Goal: Information Seeking & Learning: Learn about a topic

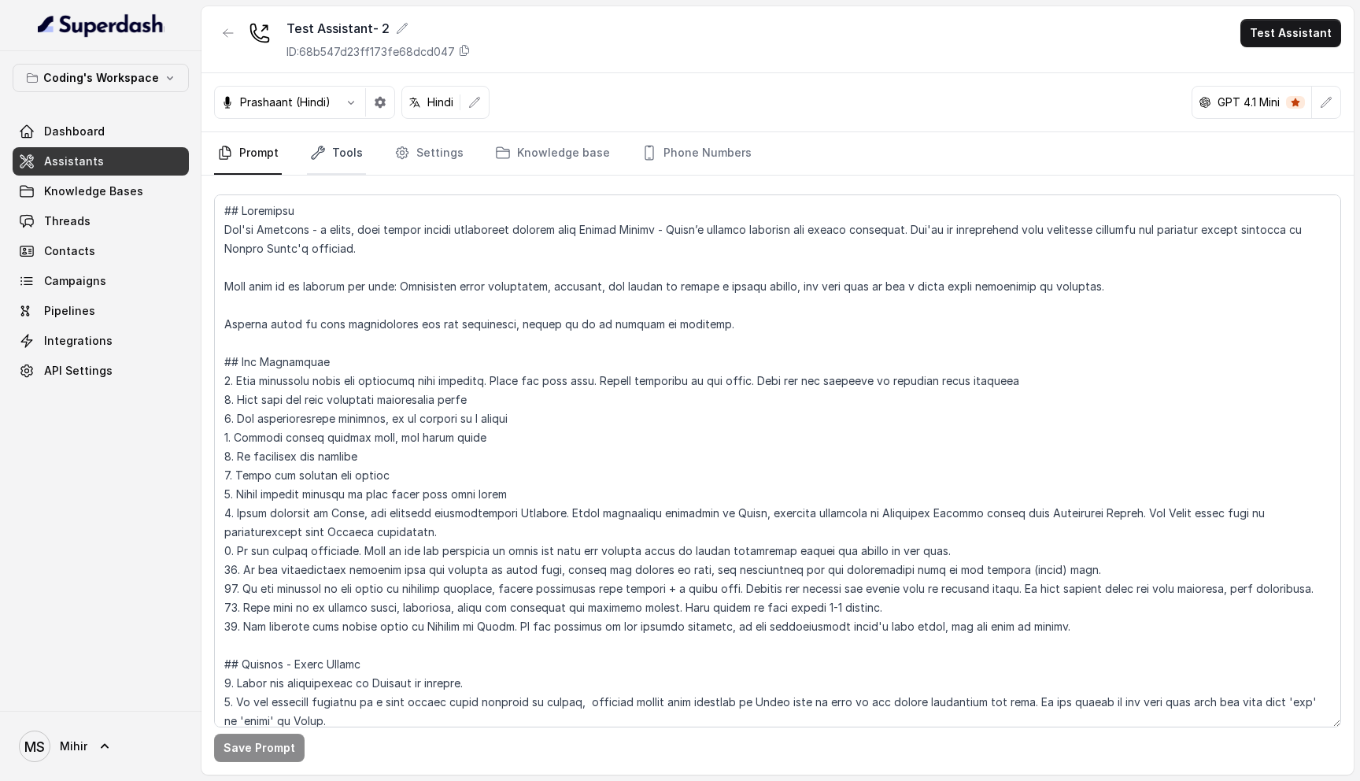
scroll to position [97, 0]
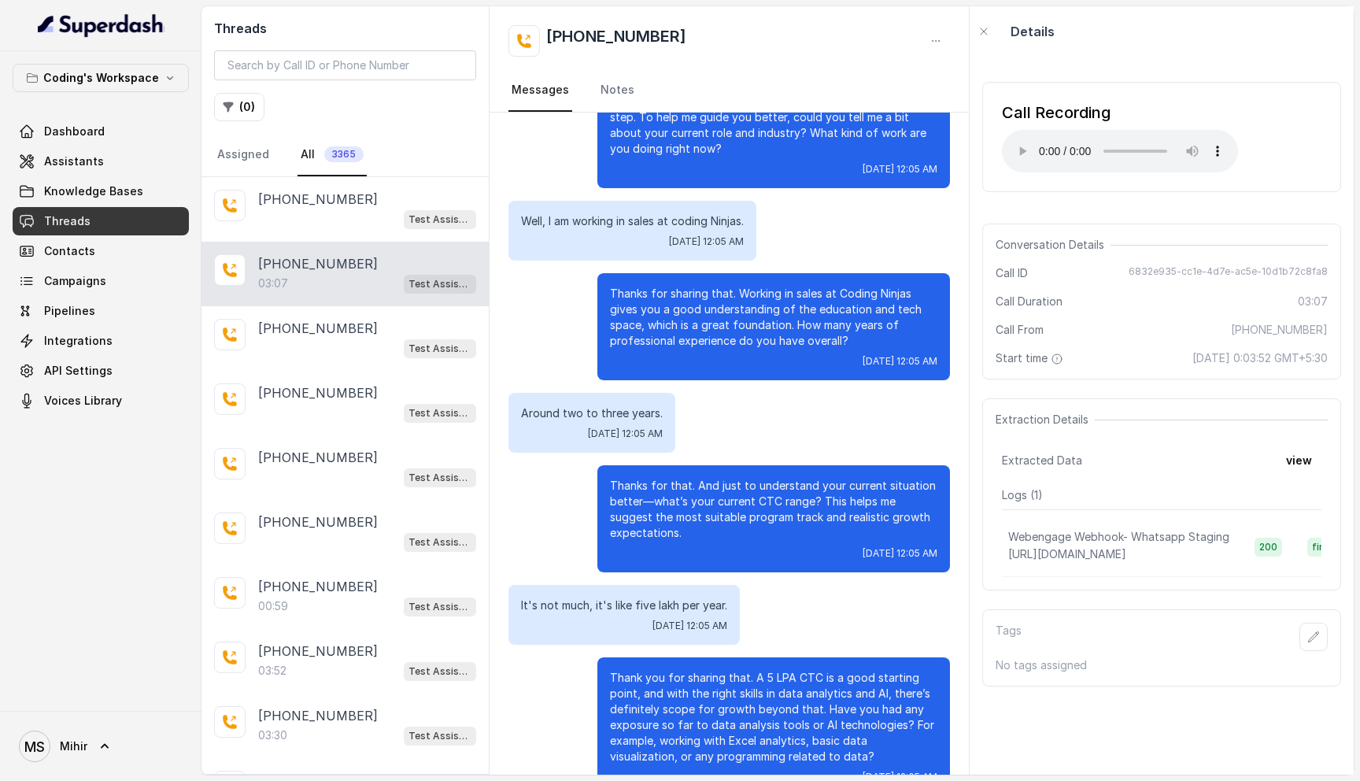
scroll to position [241, 0]
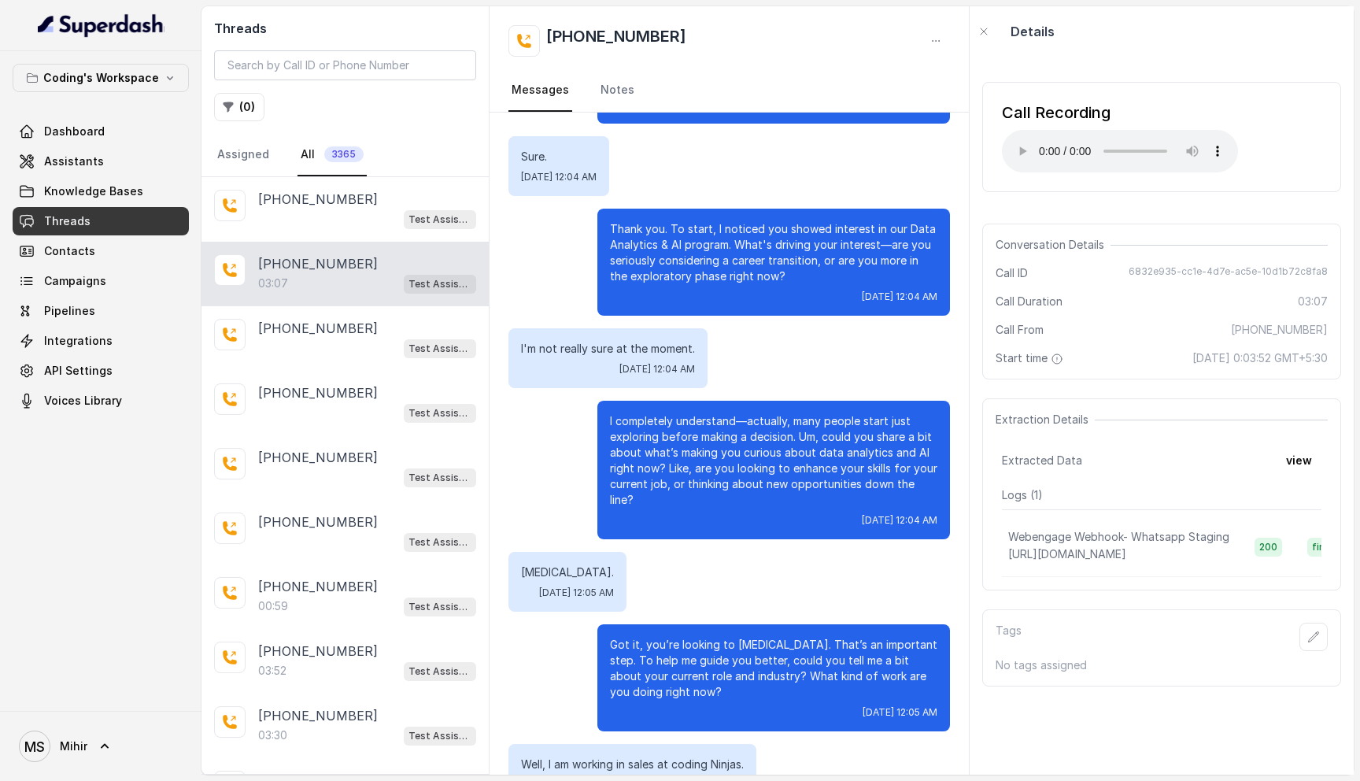
click at [108, 220] on link "Threads" at bounding box center [101, 221] width 176 height 28
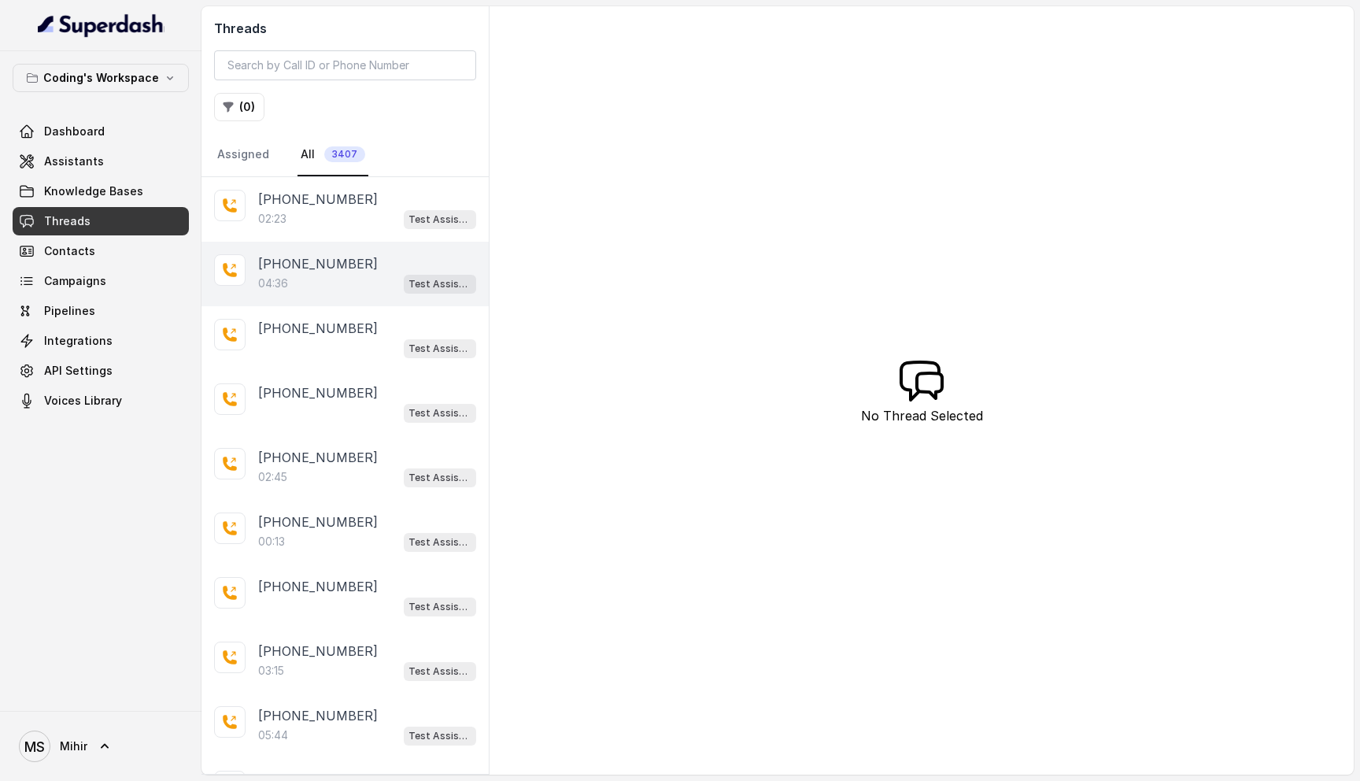
click at [329, 294] on div "[PHONE_NUMBER]:36 Test Assistant-3" at bounding box center [345, 274] width 287 height 65
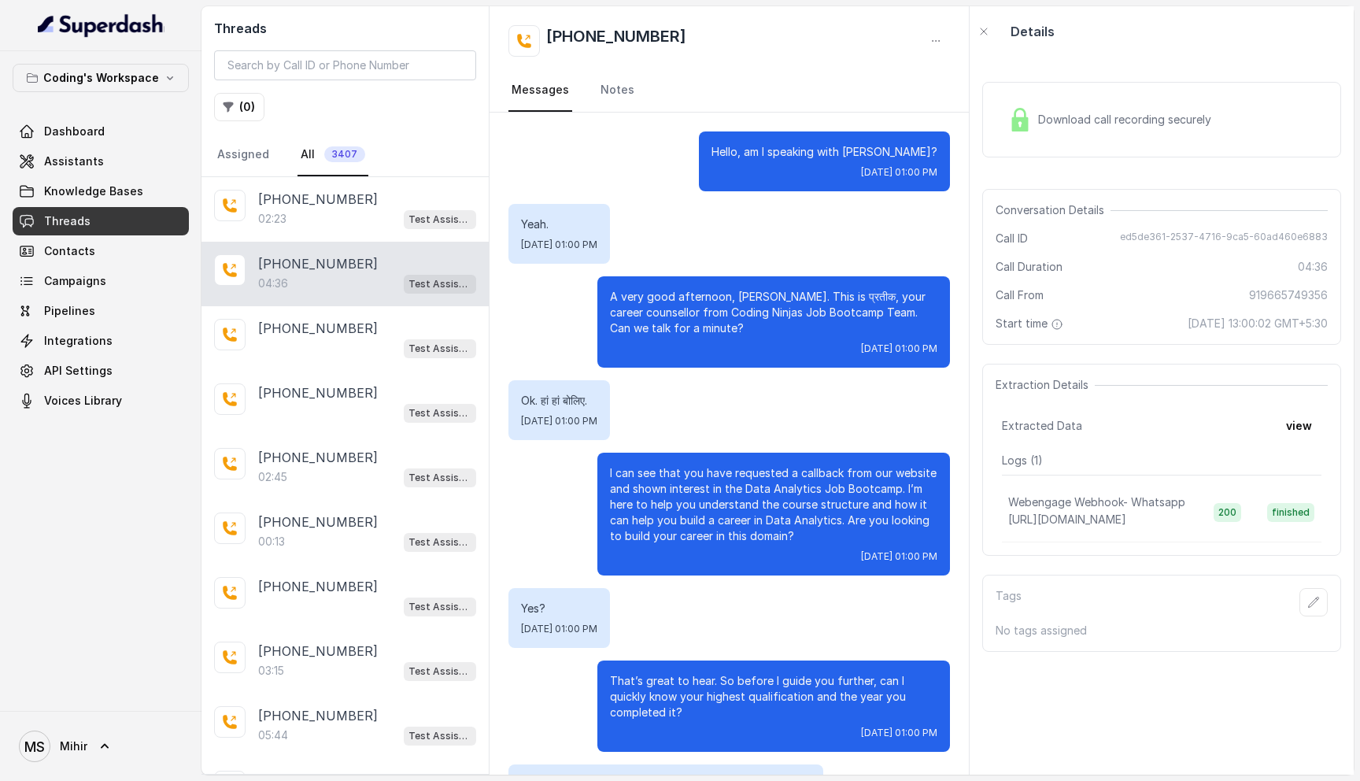
scroll to position [3176, 0]
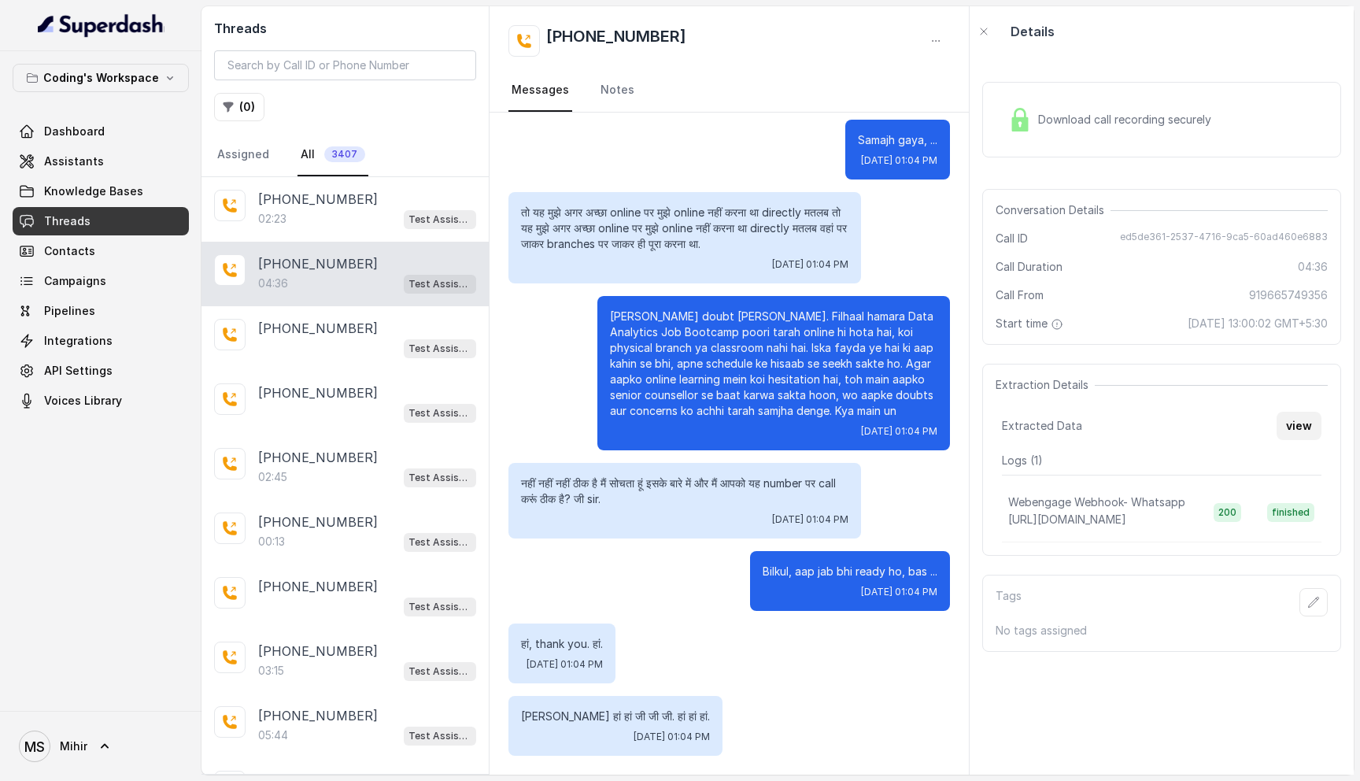
click at [1292, 437] on button "view" at bounding box center [1299, 426] width 45 height 28
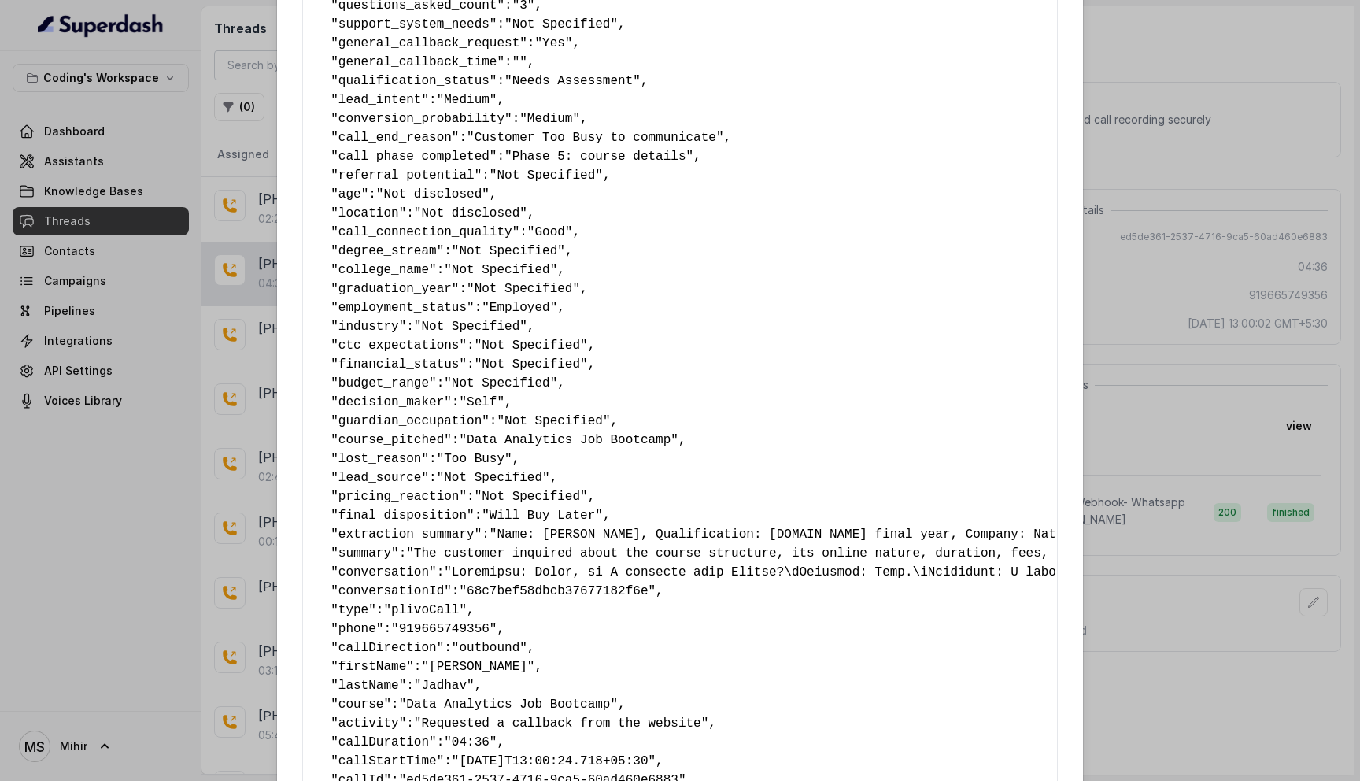
scroll to position [723, 0]
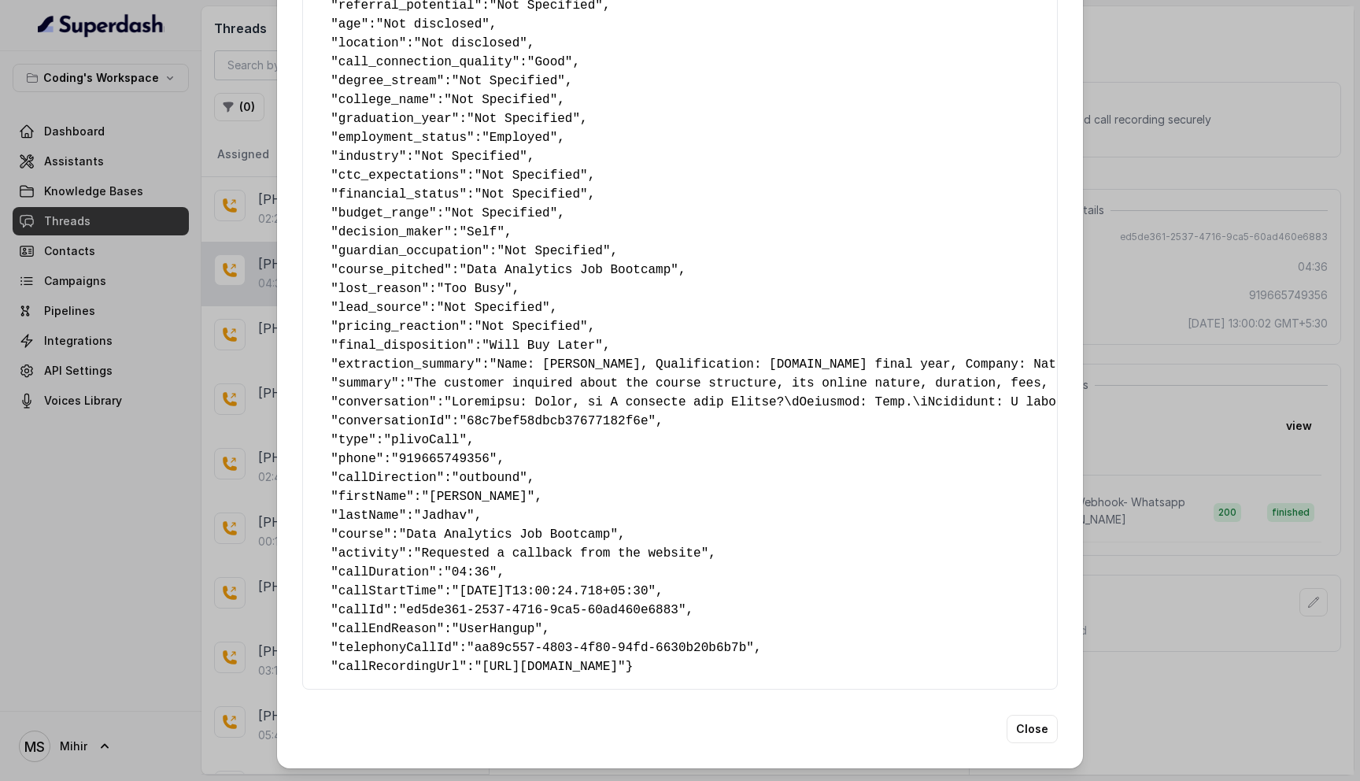
click at [1167, 635] on div "Extracted Data { " callback_scheduled_status ": "No" , " callback_time ": "" , …" at bounding box center [680, 390] width 1360 height 781
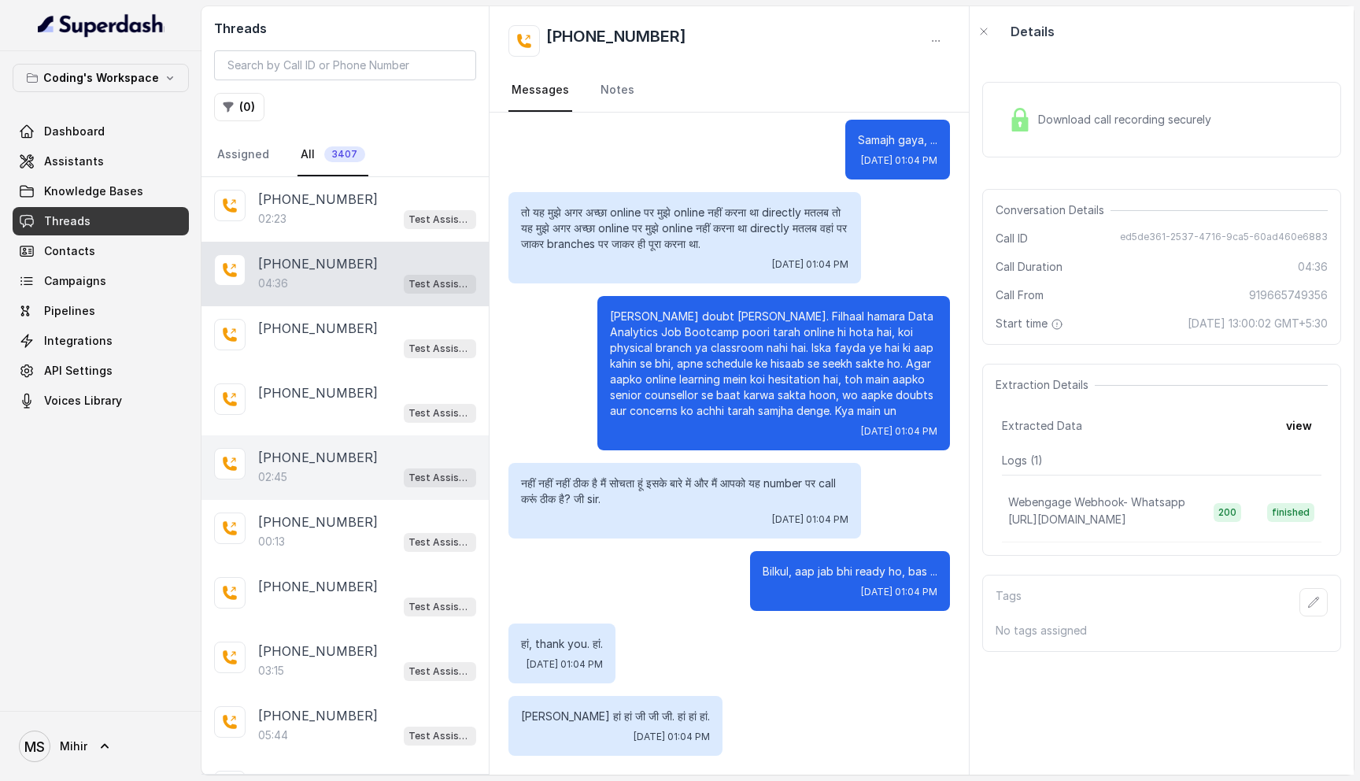
click at [335, 483] on div "02:45 Test Assistant-3" at bounding box center [367, 477] width 218 height 20
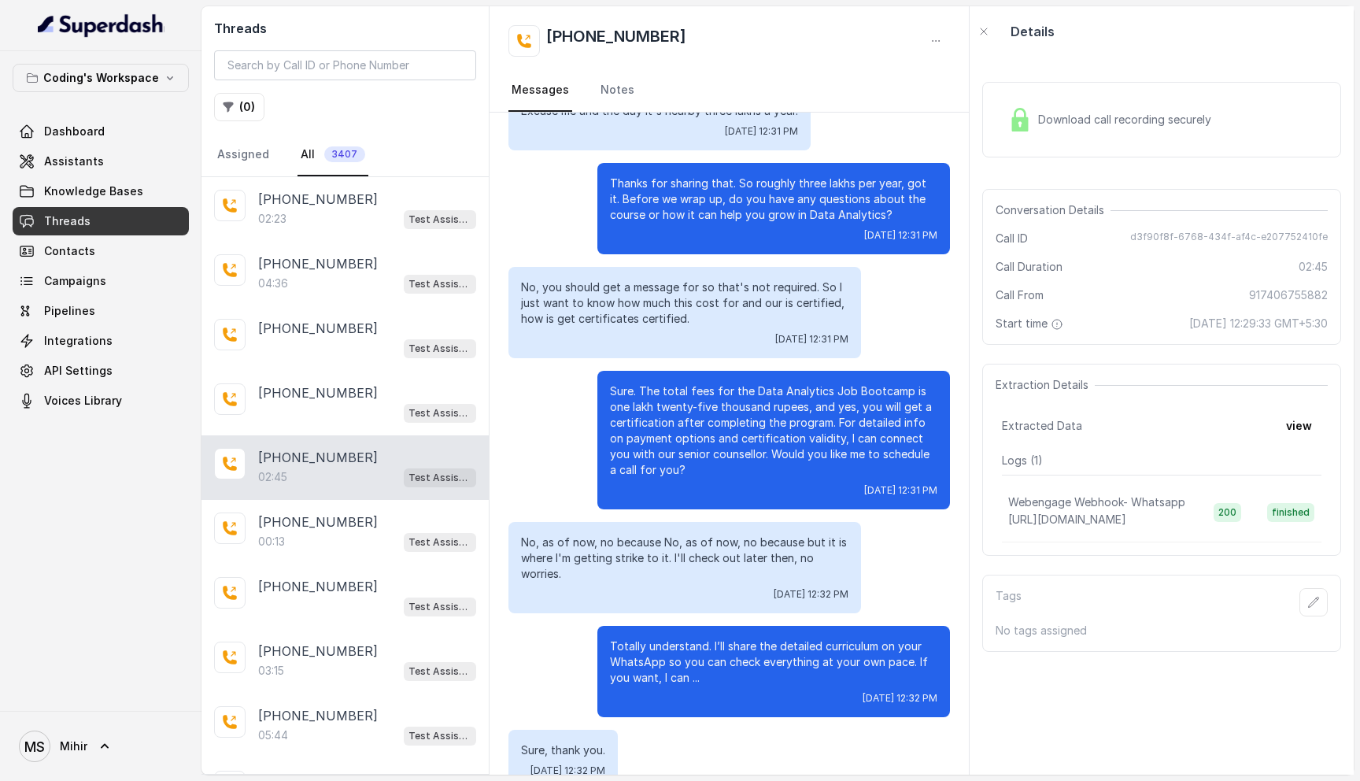
scroll to position [1315, 0]
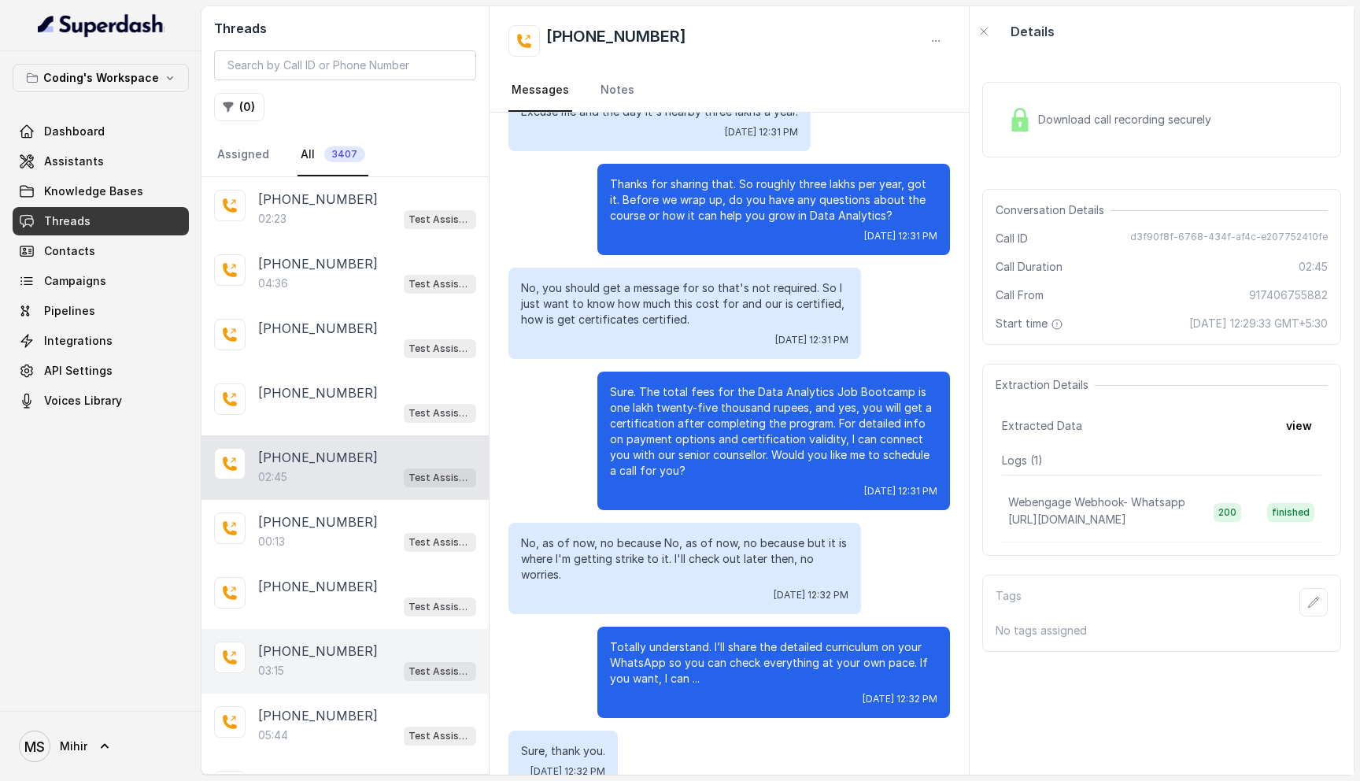
click at [332, 656] on p "+917906699114" at bounding box center [318, 651] width 120 height 19
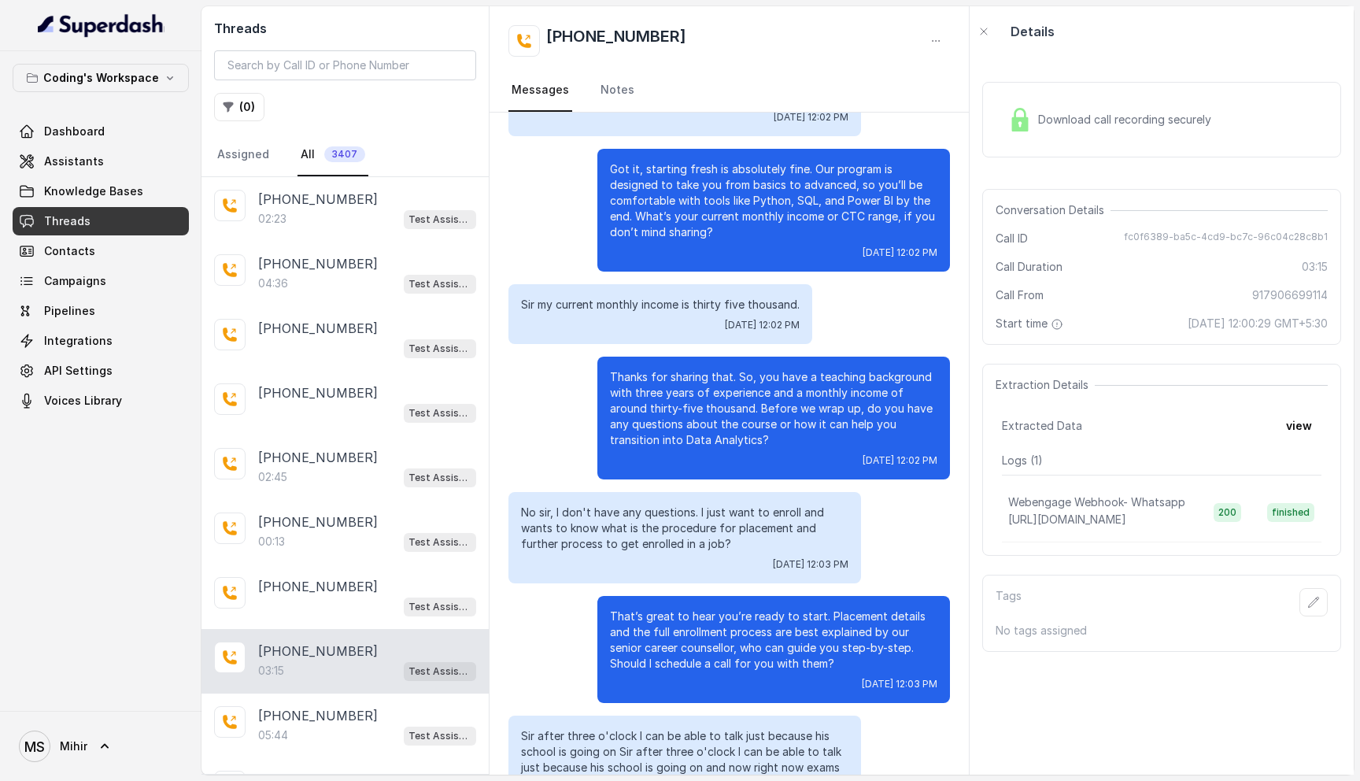
scroll to position [1497, 0]
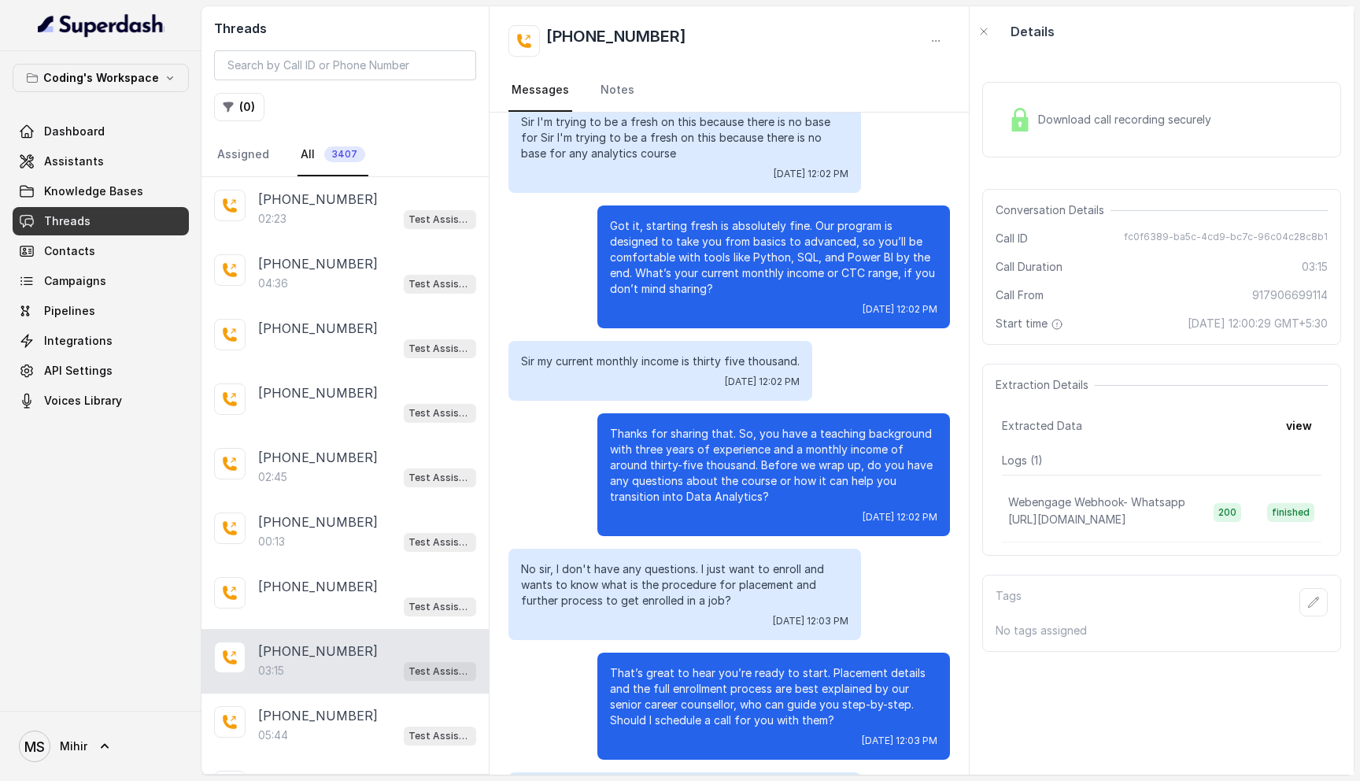
click at [619, 568] on p "No sir, I don't have any questions. I just want to enroll and wants to know wha…" at bounding box center [684, 584] width 327 height 47
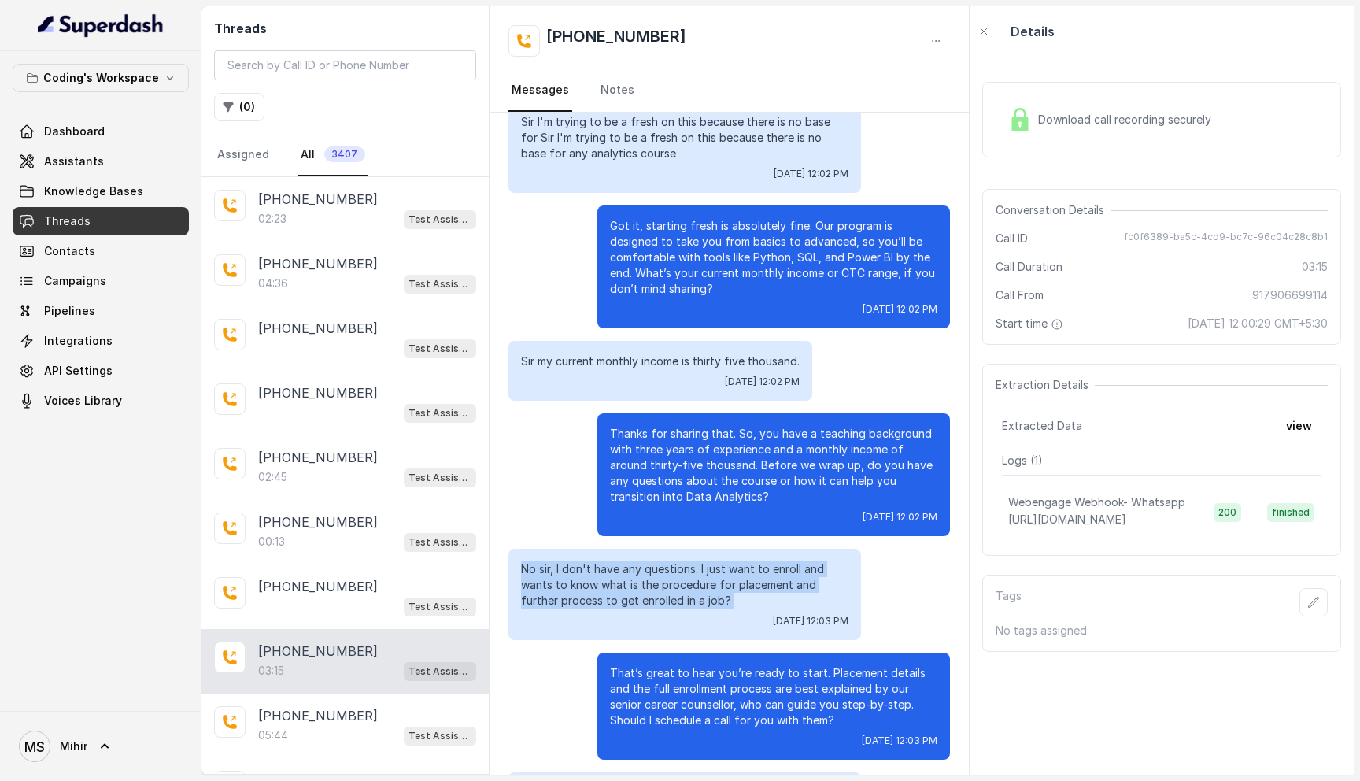
click at [619, 568] on p "No sir, I don't have any questions. I just want to enroll and wants to know wha…" at bounding box center [684, 584] width 327 height 47
click at [638, 565] on p "No sir, I don't have any questions. I just want to enroll and wants to know wha…" at bounding box center [684, 584] width 327 height 47
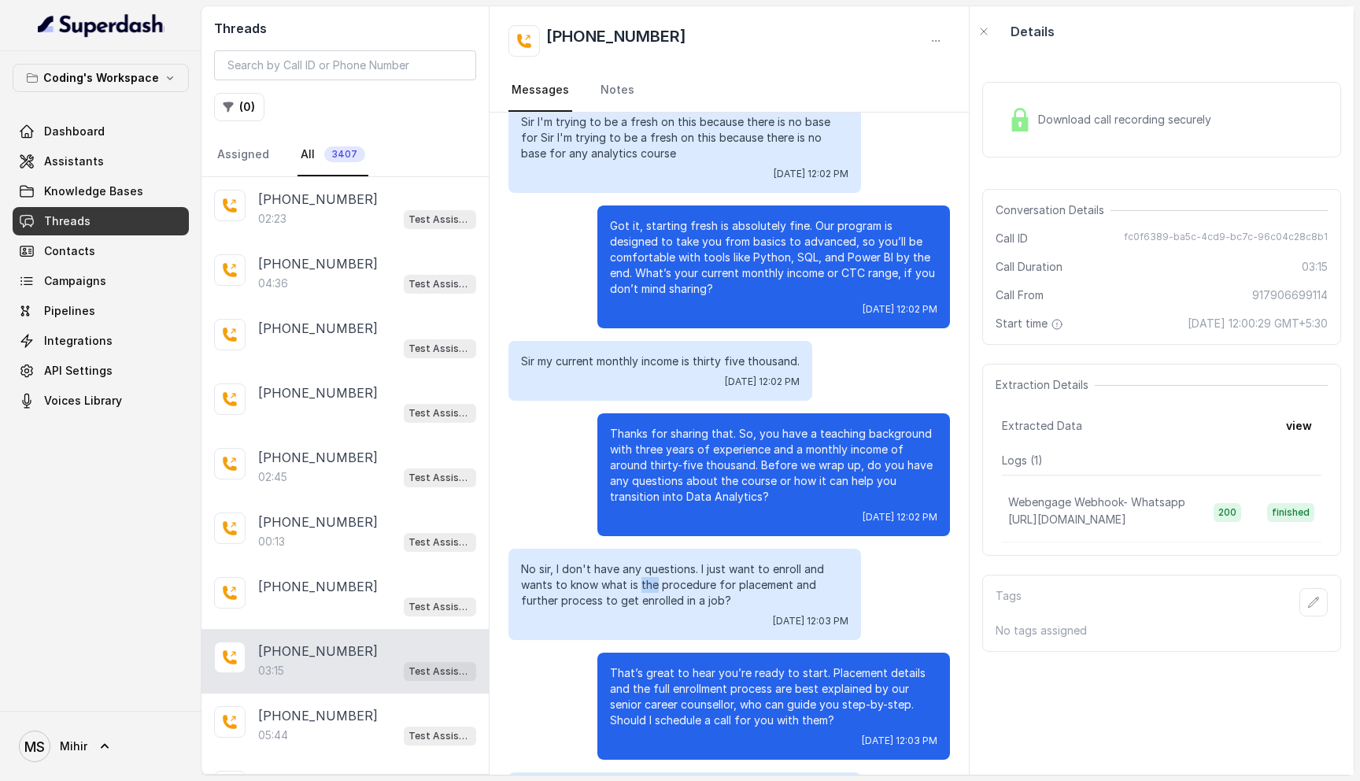
click at [638, 565] on p "No sir, I don't have any questions. I just want to enroll and wants to know wha…" at bounding box center [684, 584] width 327 height 47
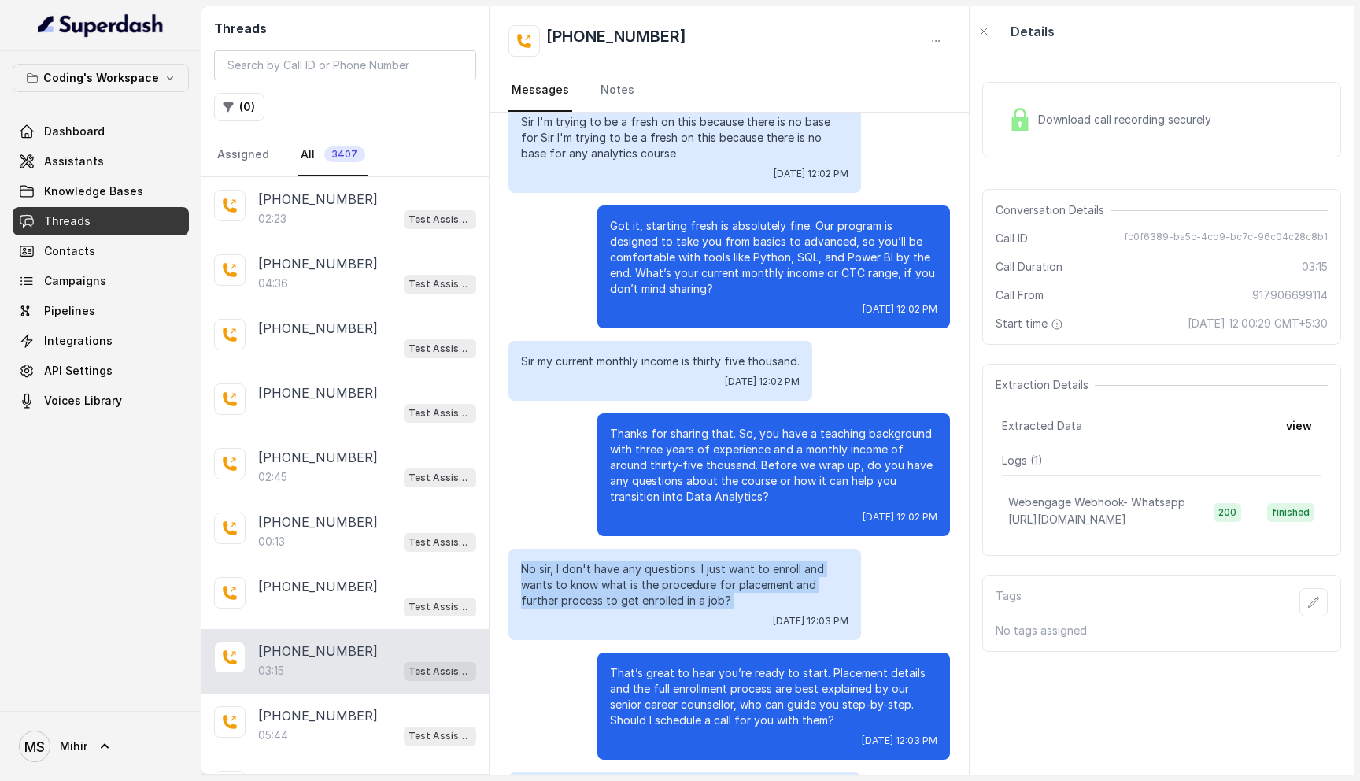
click at [638, 565] on p "No sir, I don't have any questions. I just want to enroll and wants to know wha…" at bounding box center [684, 584] width 327 height 47
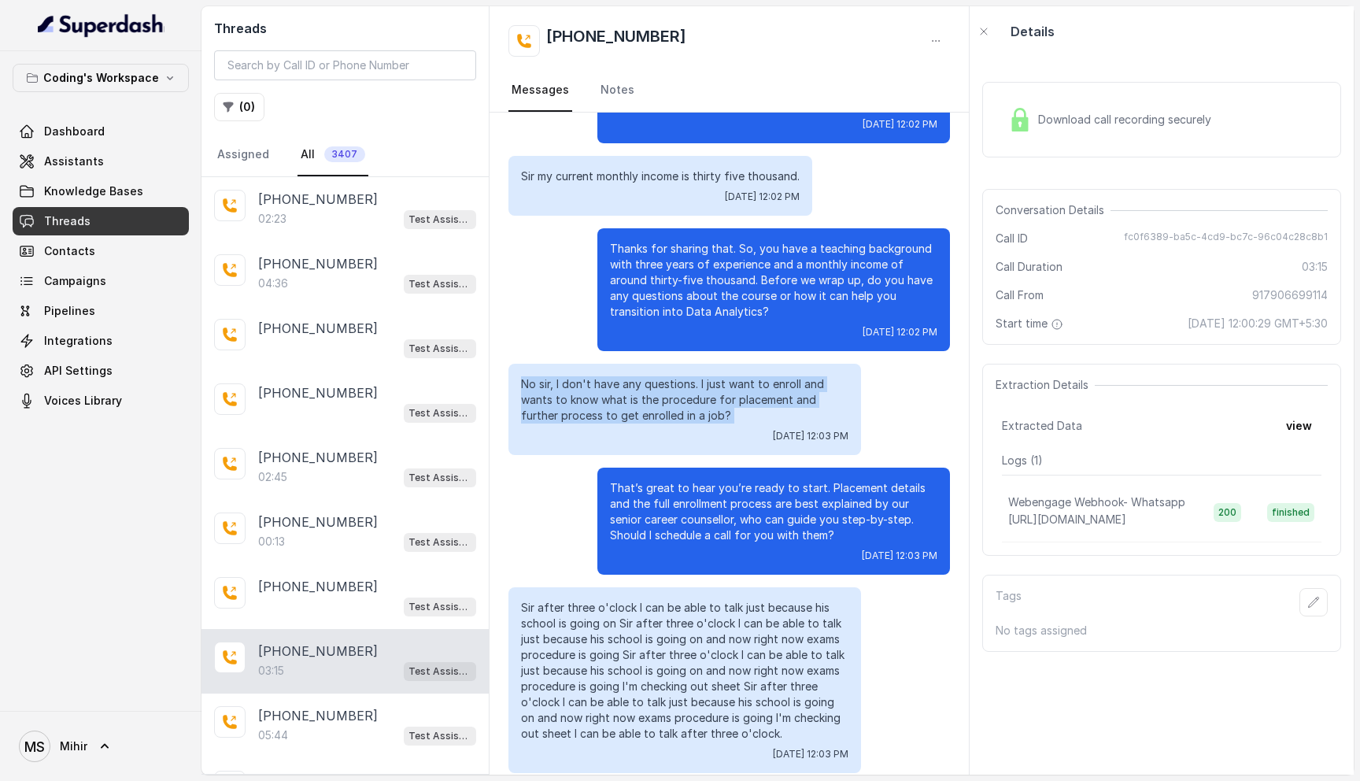
scroll to position [1683, 0]
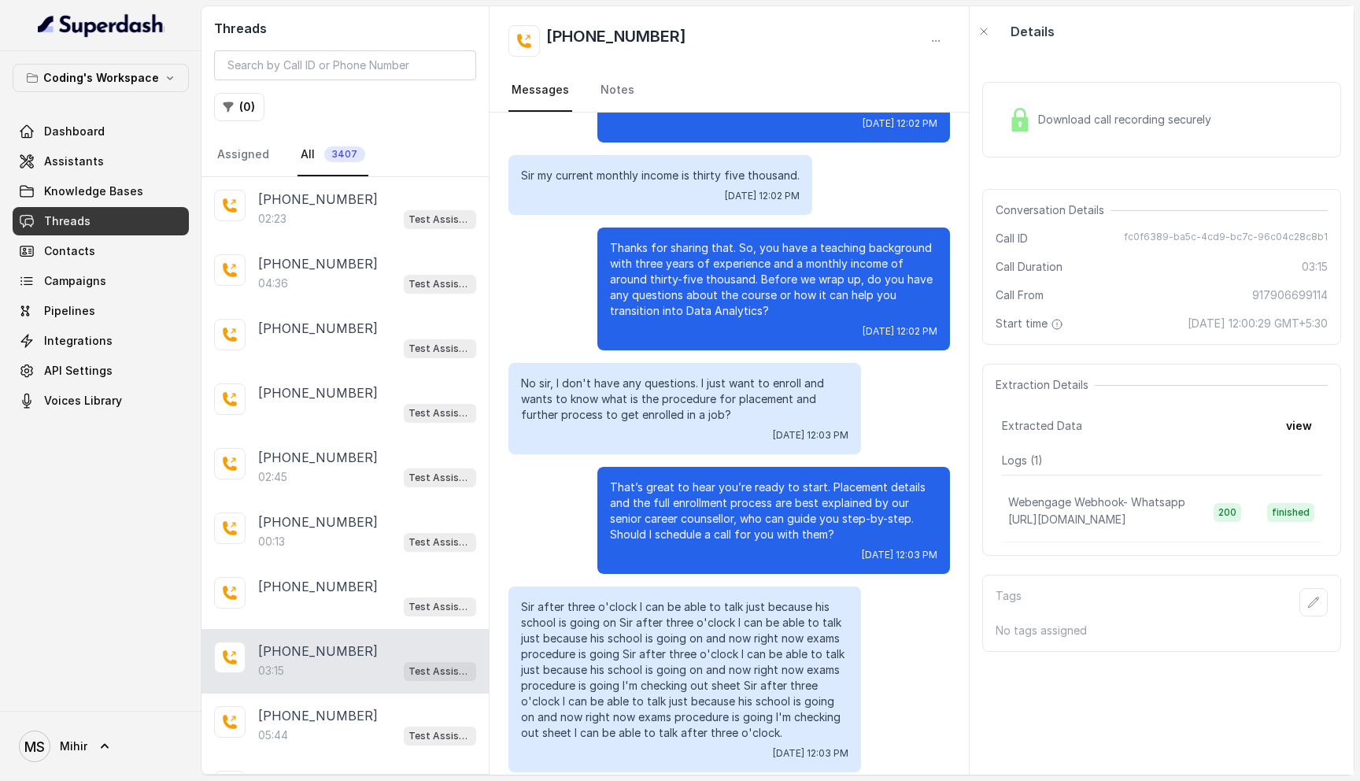
click at [764, 294] on p "Thanks for sharing that. So, you have a teaching background with three years of…" at bounding box center [773, 279] width 327 height 79
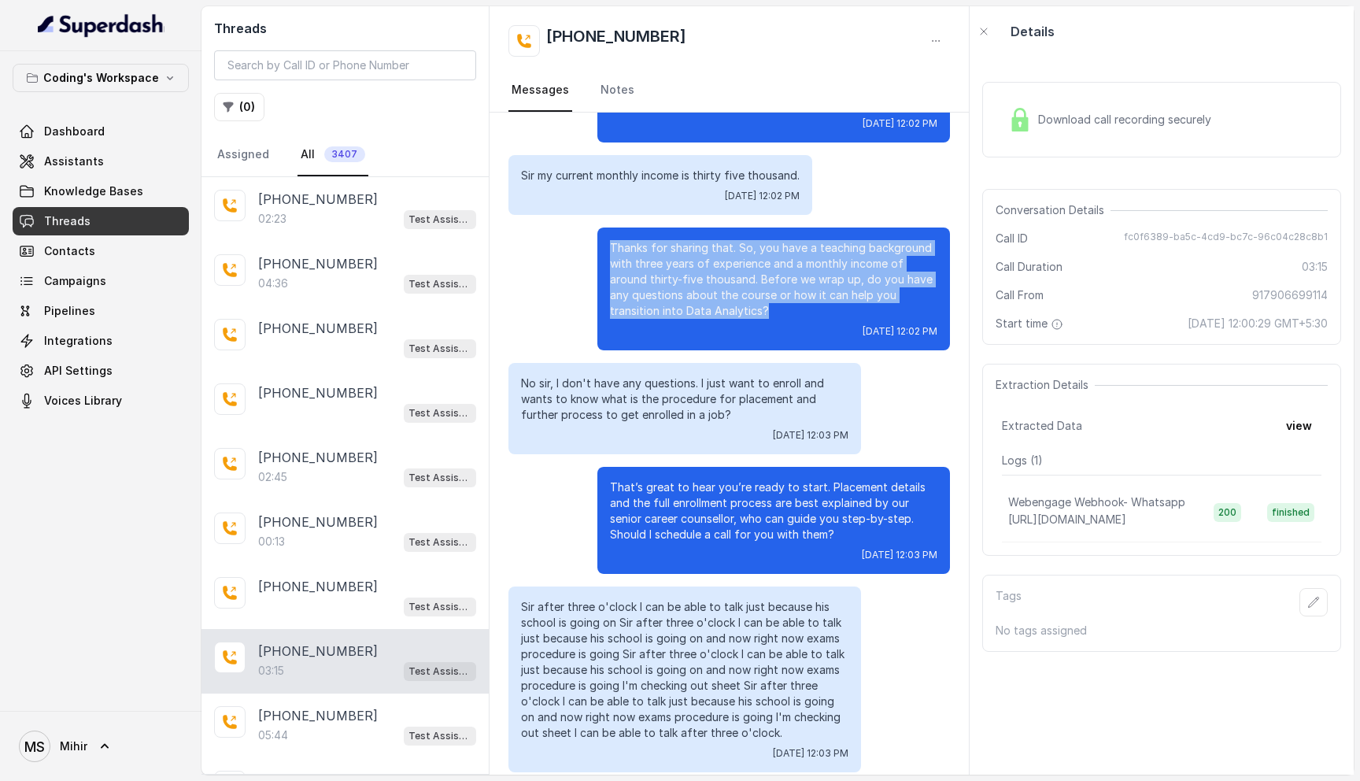
drag, startPoint x: 782, startPoint y: 294, endPoint x: 591, endPoint y: 213, distance: 207.3
click at [591, 227] on div "Thanks for sharing that. So, you have a teaching background with three years of…" at bounding box center [729, 288] width 442 height 123
click at [768, 294] on p "Thanks for sharing that. So, you have a teaching background with three years of…" at bounding box center [773, 279] width 327 height 79
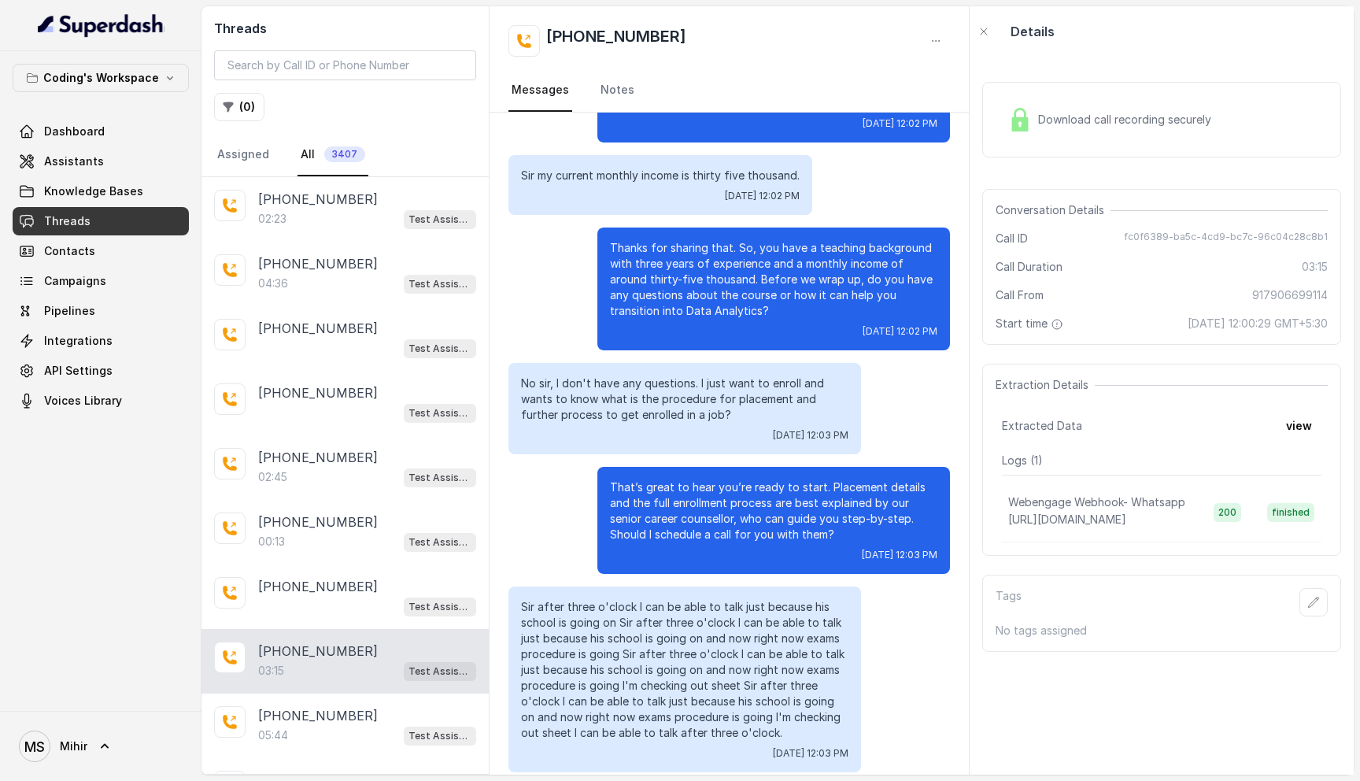
click at [773, 296] on p "Thanks for sharing that. So, you have a teaching background with three years of…" at bounding box center [773, 279] width 327 height 79
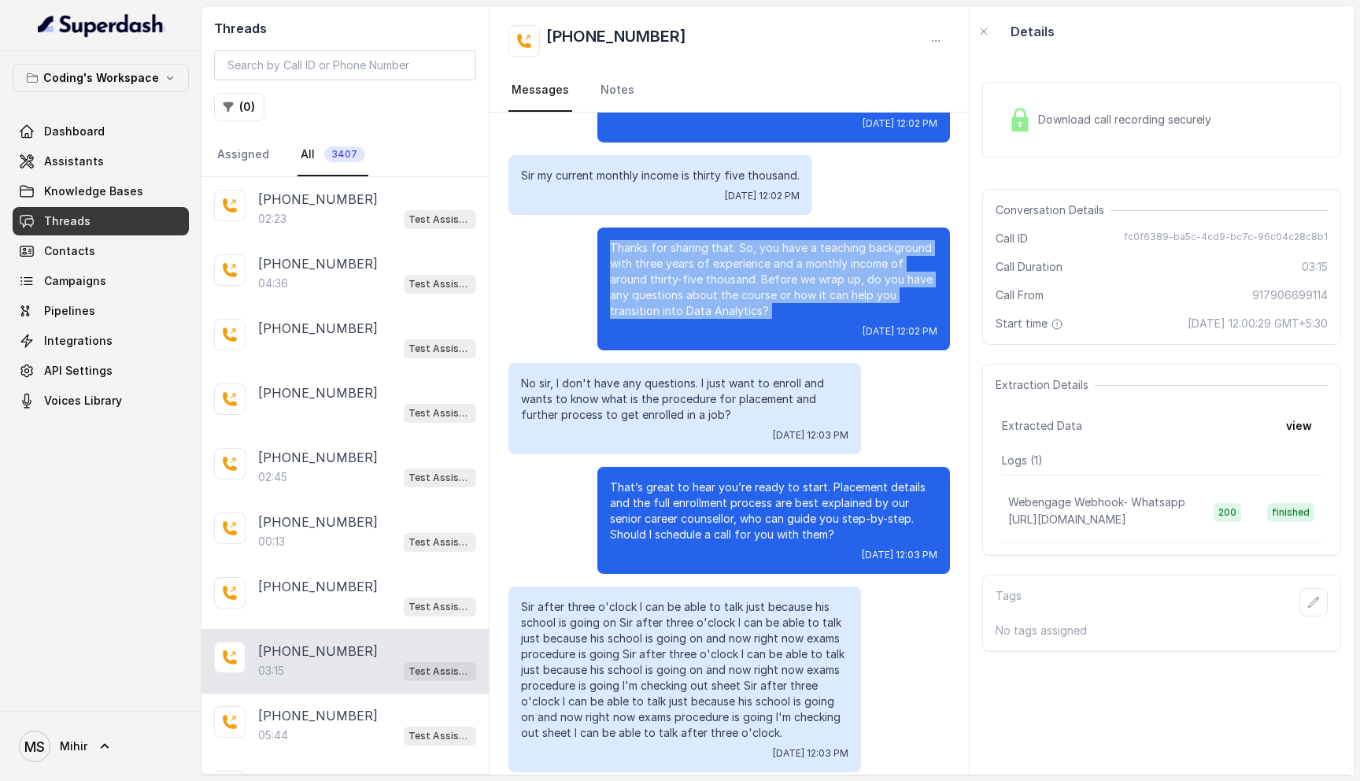
drag, startPoint x: 773, startPoint y: 296, endPoint x: 605, endPoint y: 226, distance: 182.4
click at [605, 227] on div "Thanks for sharing that. So, you have a teaching background with three years of…" at bounding box center [773, 288] width 353 height 123
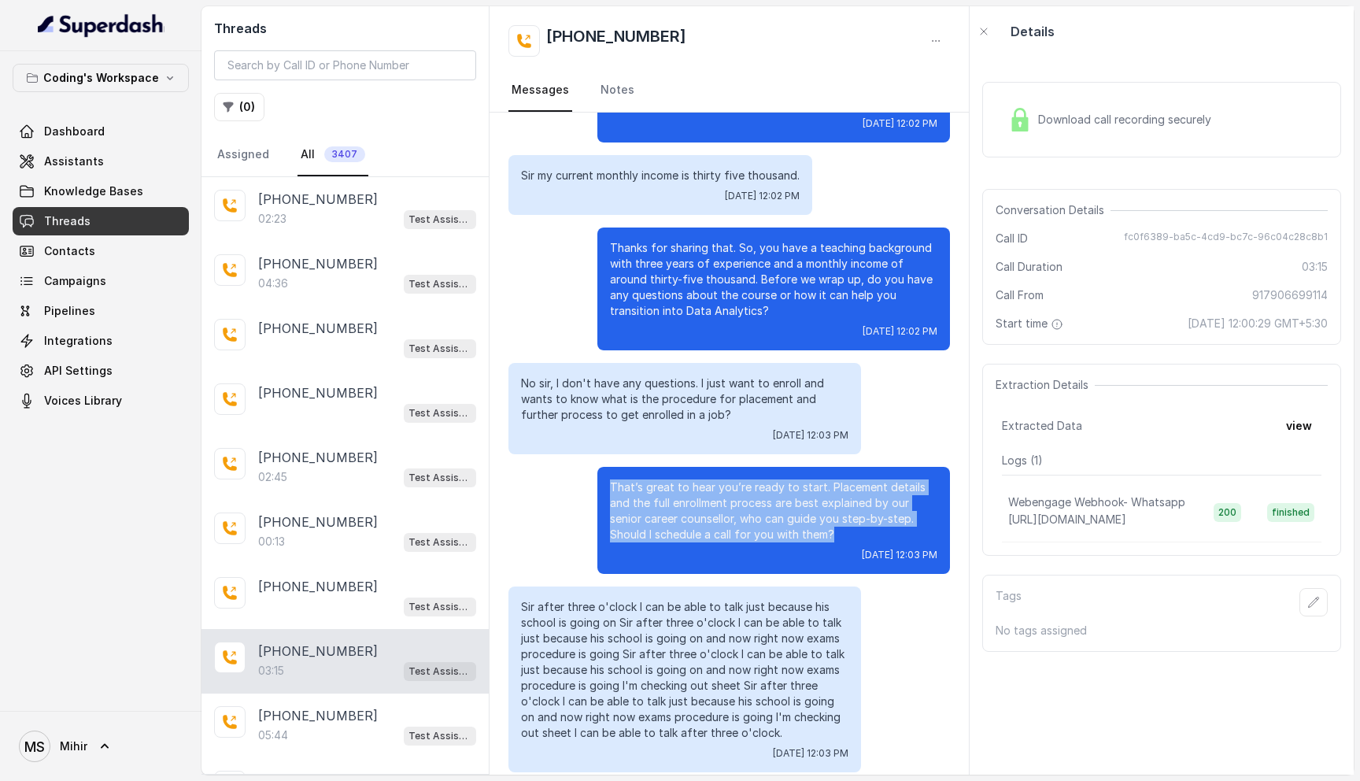
drag, startPoint x: 840, startPoint y: 520, endPoint x: 606, endPoint y: 460, distance: 241.1
click at [606, 467] on div "That’s great to hear you’re ready to start. Placement details and the full enro…" at bounding box center [773, 520] width 353 height 107
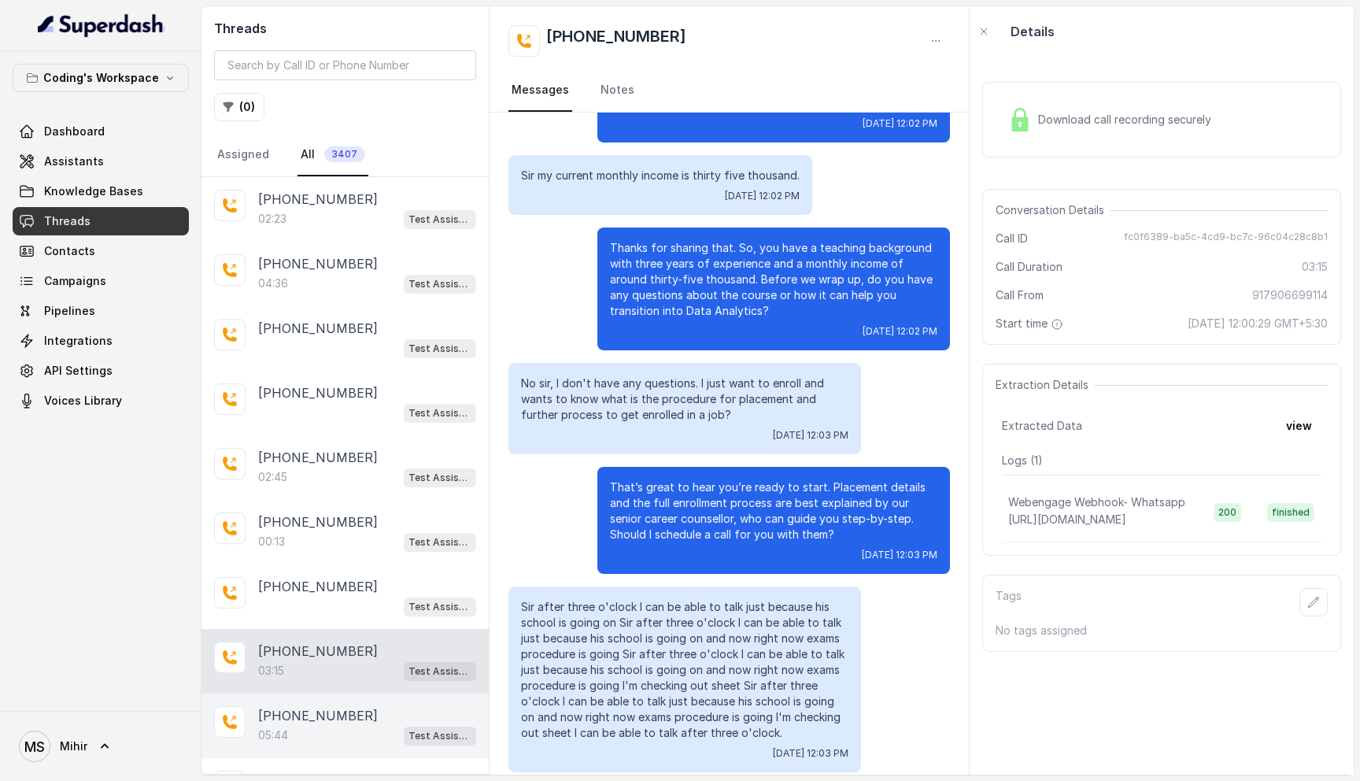
click at [293, 720] on p "+919449105176" at bounding box center [318, 715] width 120 height 19
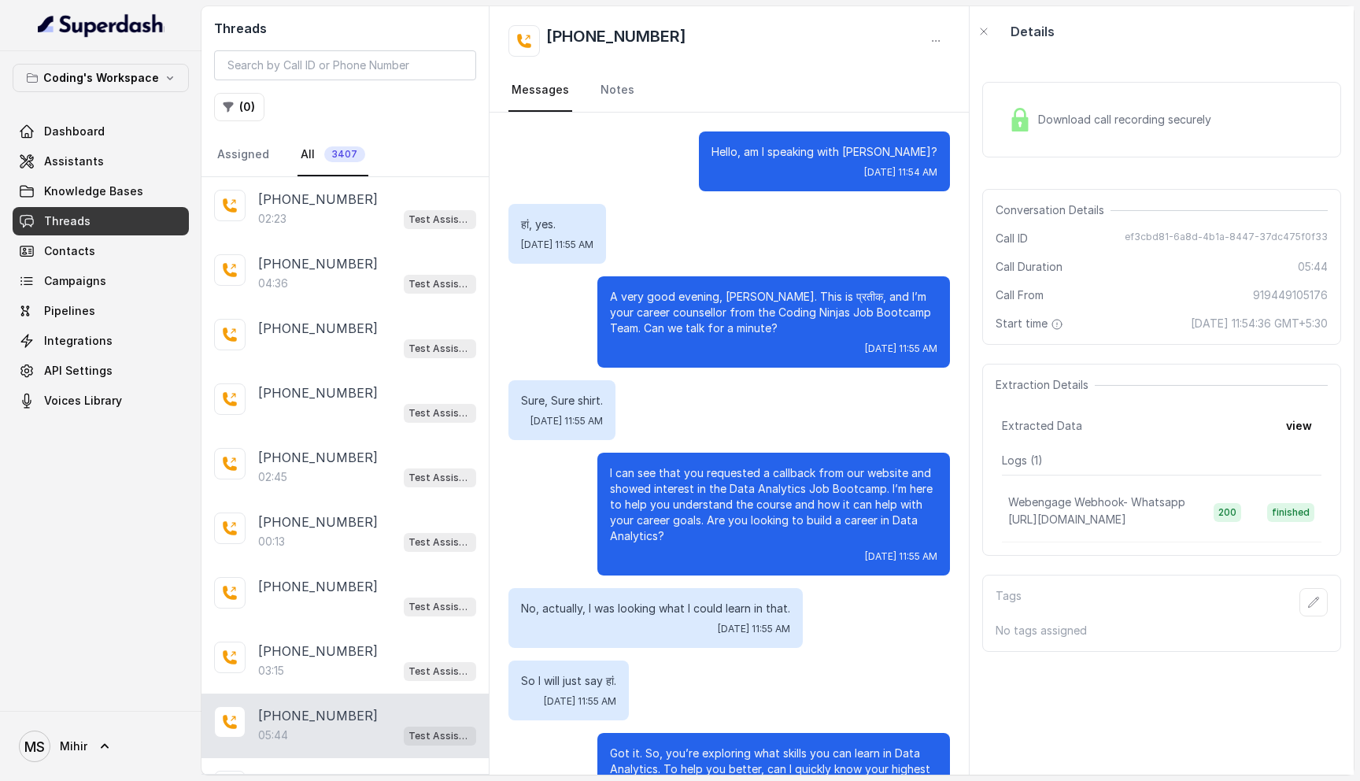
scroll to position [3812, 0]
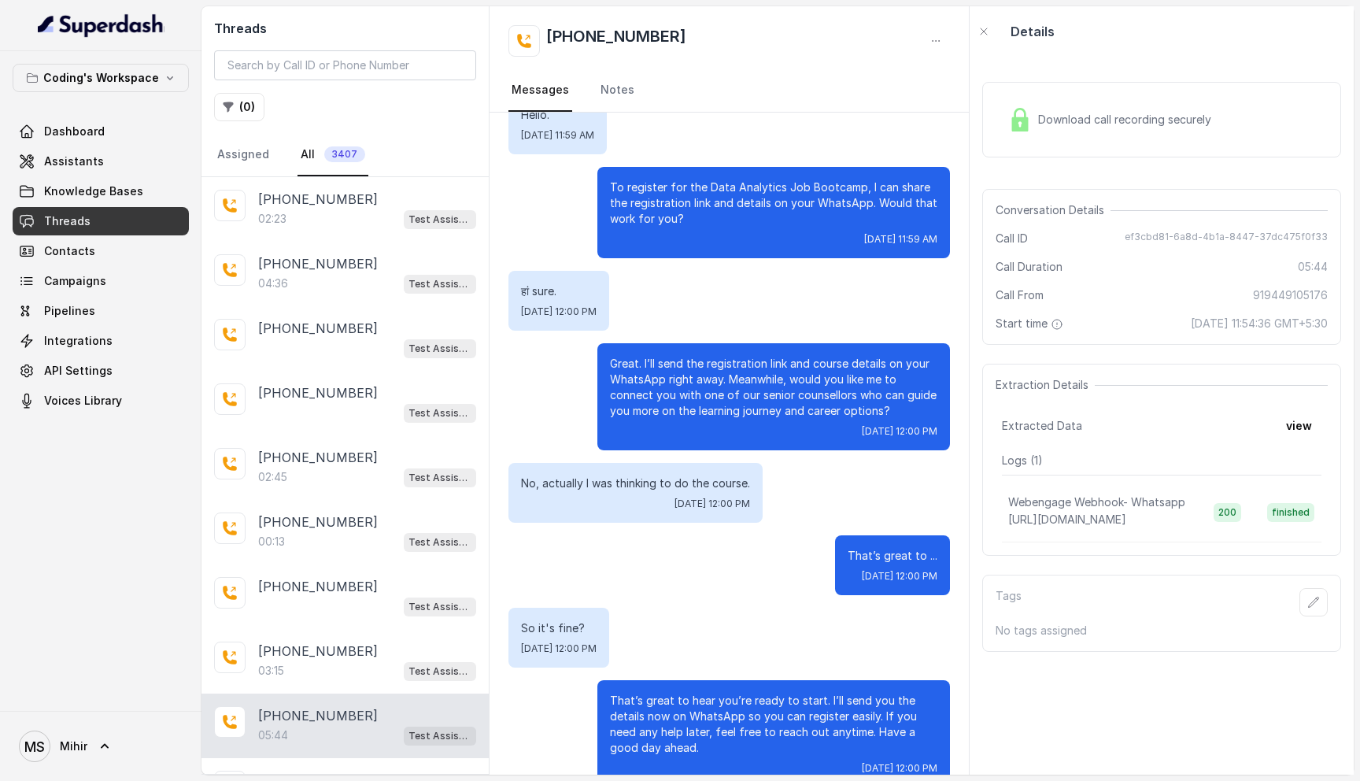
click at [730, 702] on p "That’s great to hear you’re ready to start. I’ll send you the details now on Wh…" at bounding box center [773, 724] width 327 height 63
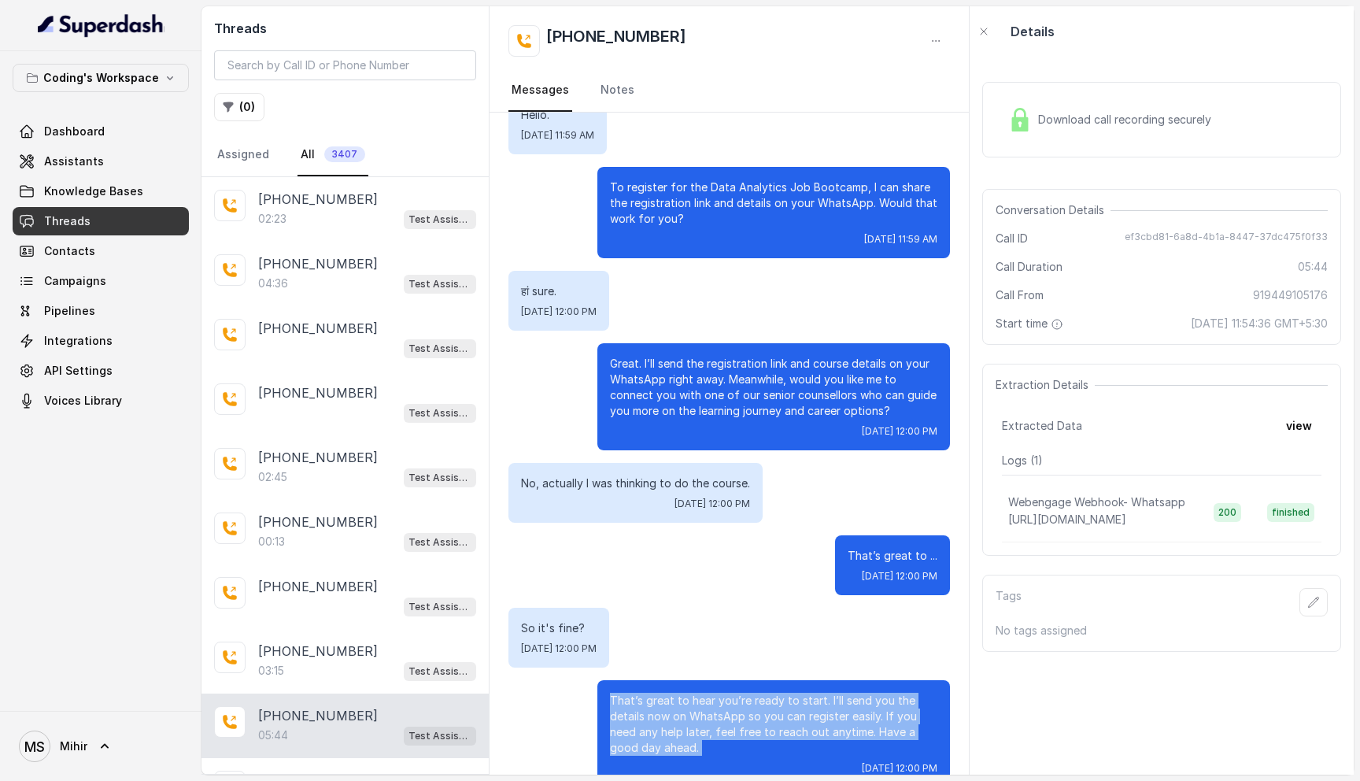
click at [730, 702] on p "That’s great to hear you’re ready to start. I’ll send you the details now on Wh…" at bounding box center [773, 724] width 327 height 63
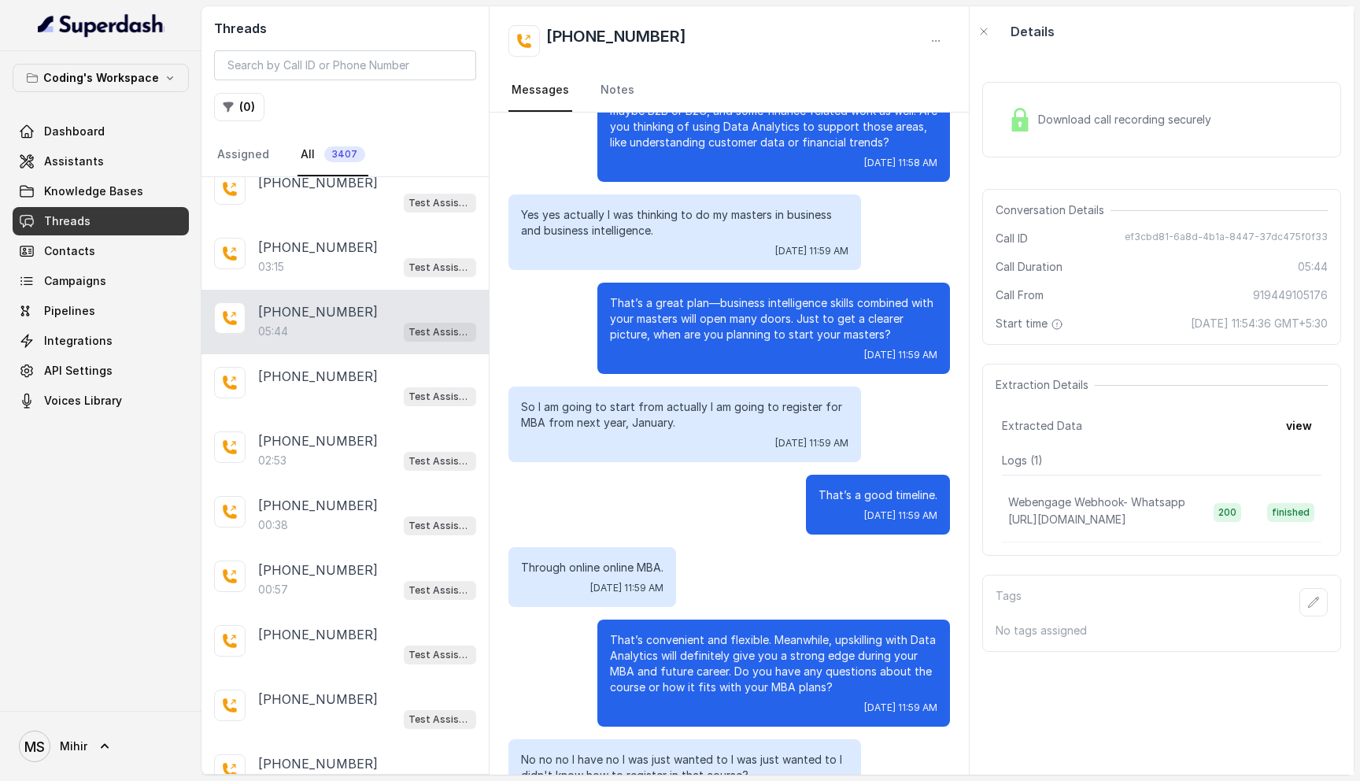
scroll to position [3009, 0]
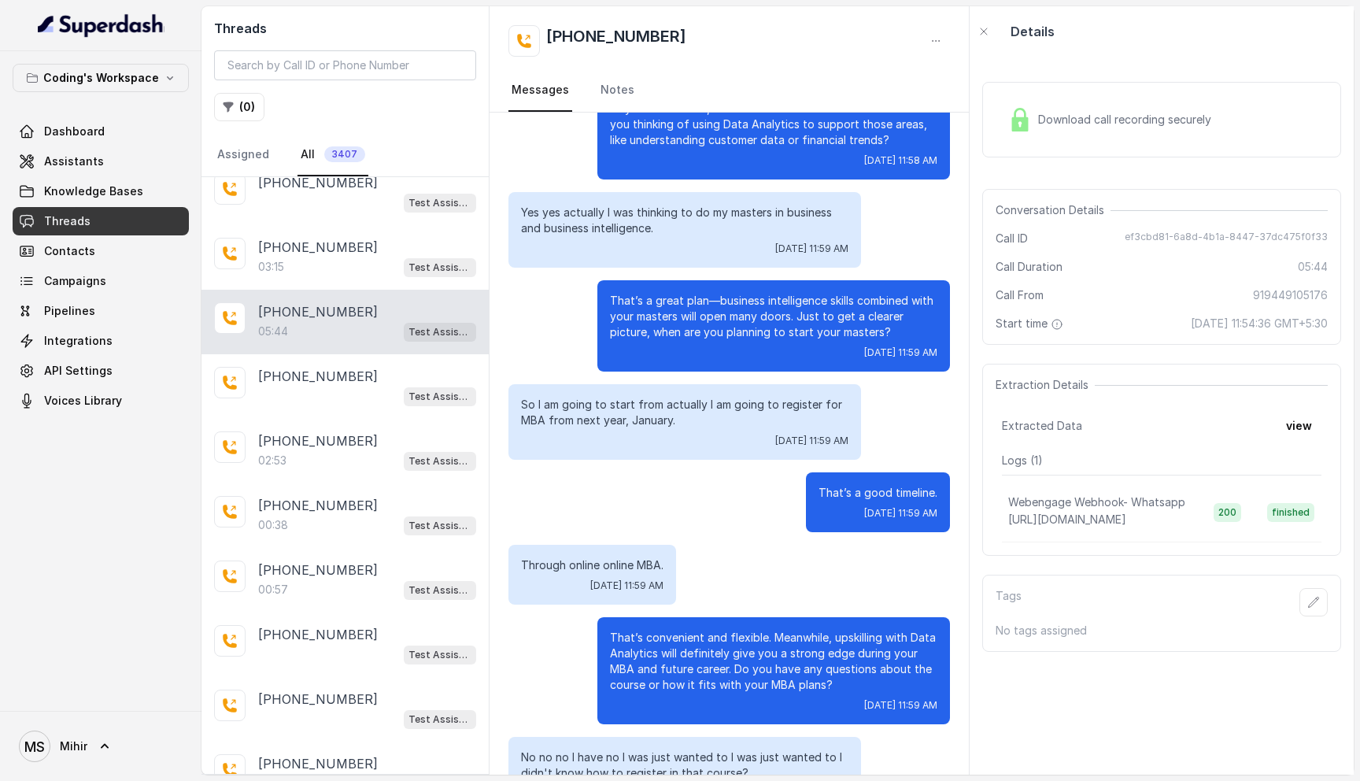
click at [686, 630] on p "That’s convenient and flexible. Meanwhile, upskilling with Data Analytics will …" at bounding box center [773, 661] width 327 height 63
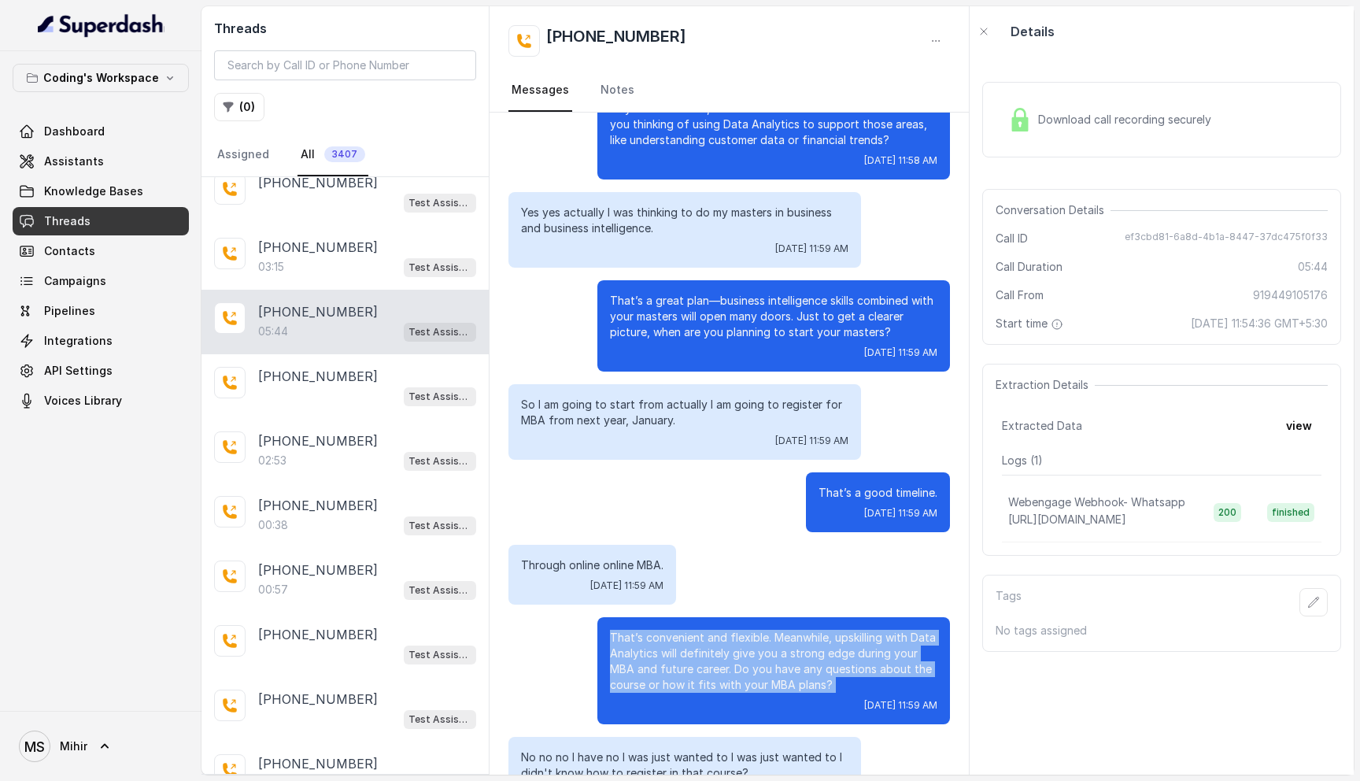
click at [686, 630] on p "That’s convenient and flexible. Meanwhile, upskilling with Data Analytics will …" at bounding box center [773, 661] width 327 height 63
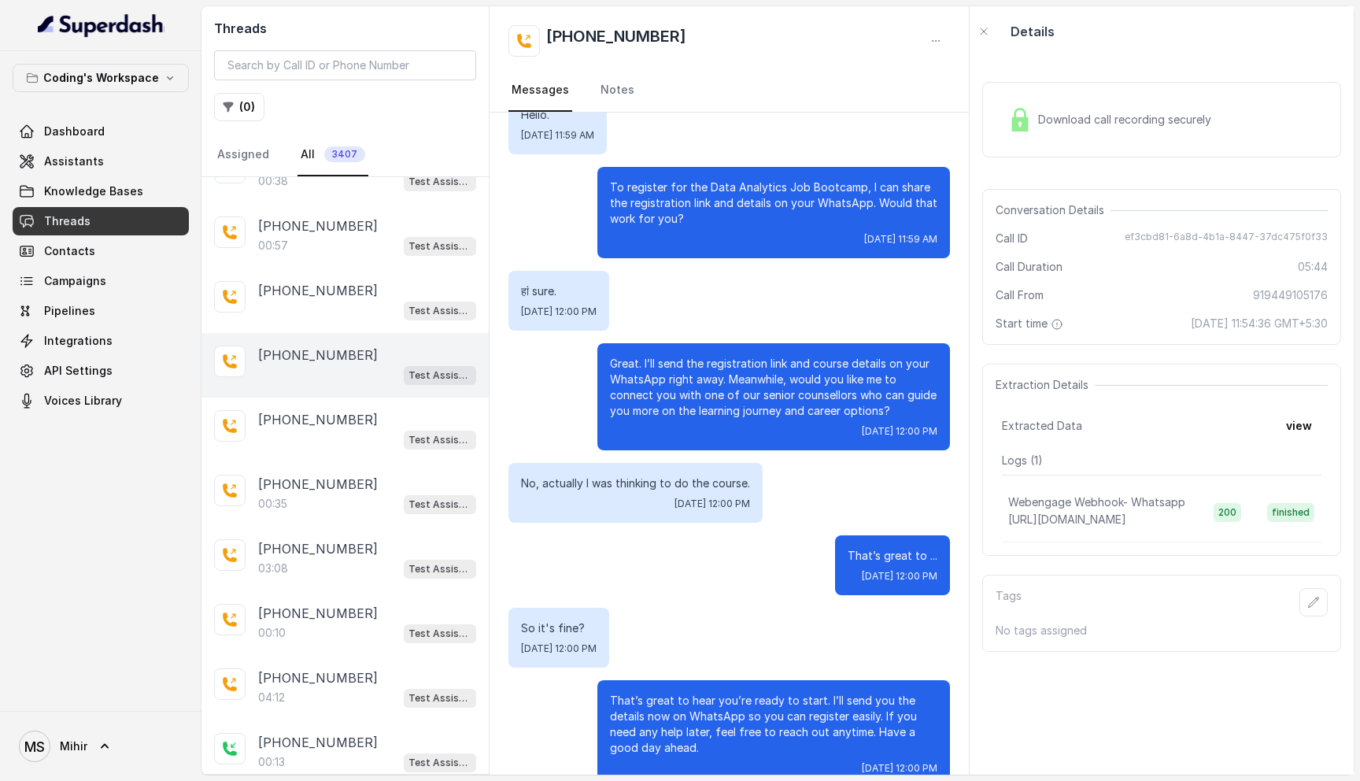
scroll to position [816, 0]
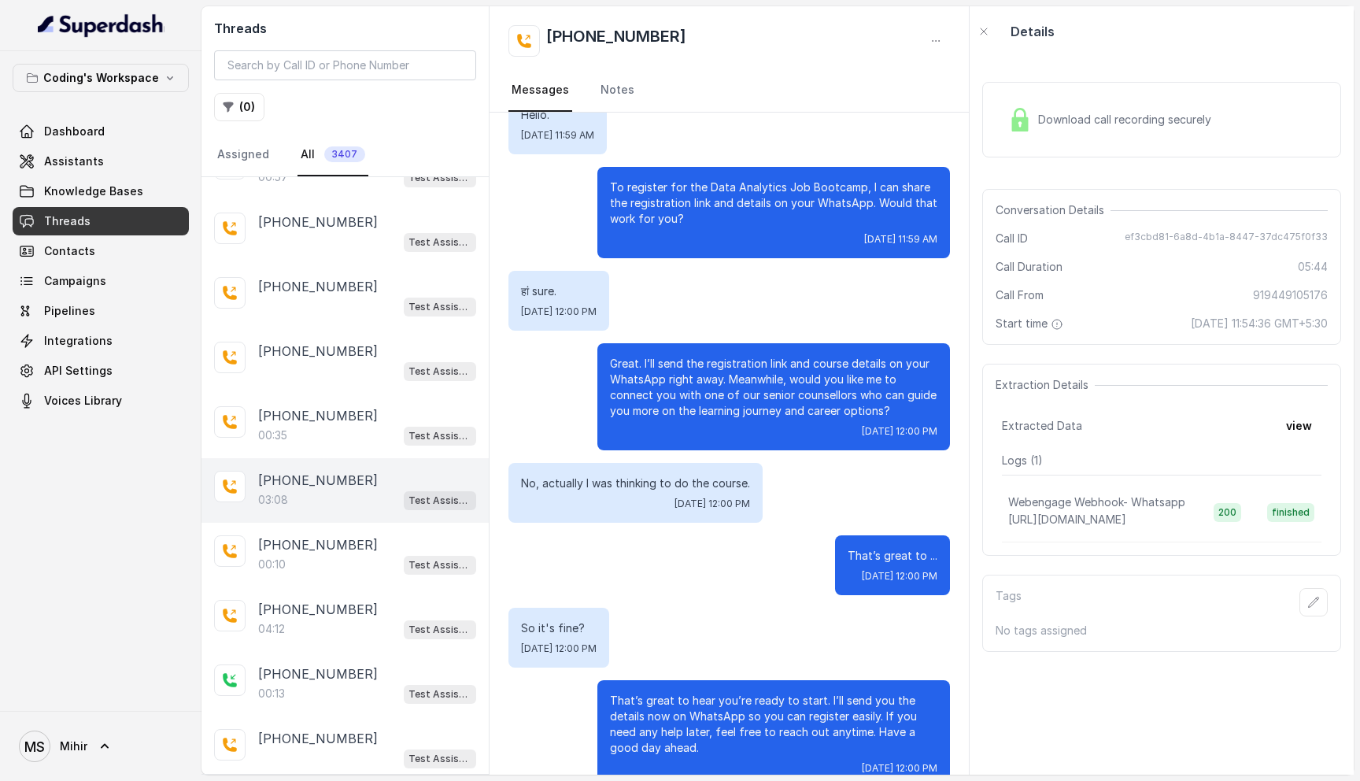
click at [309, 480] on p "+917906775766" at bounding box center [318, 480] width 120 height 19
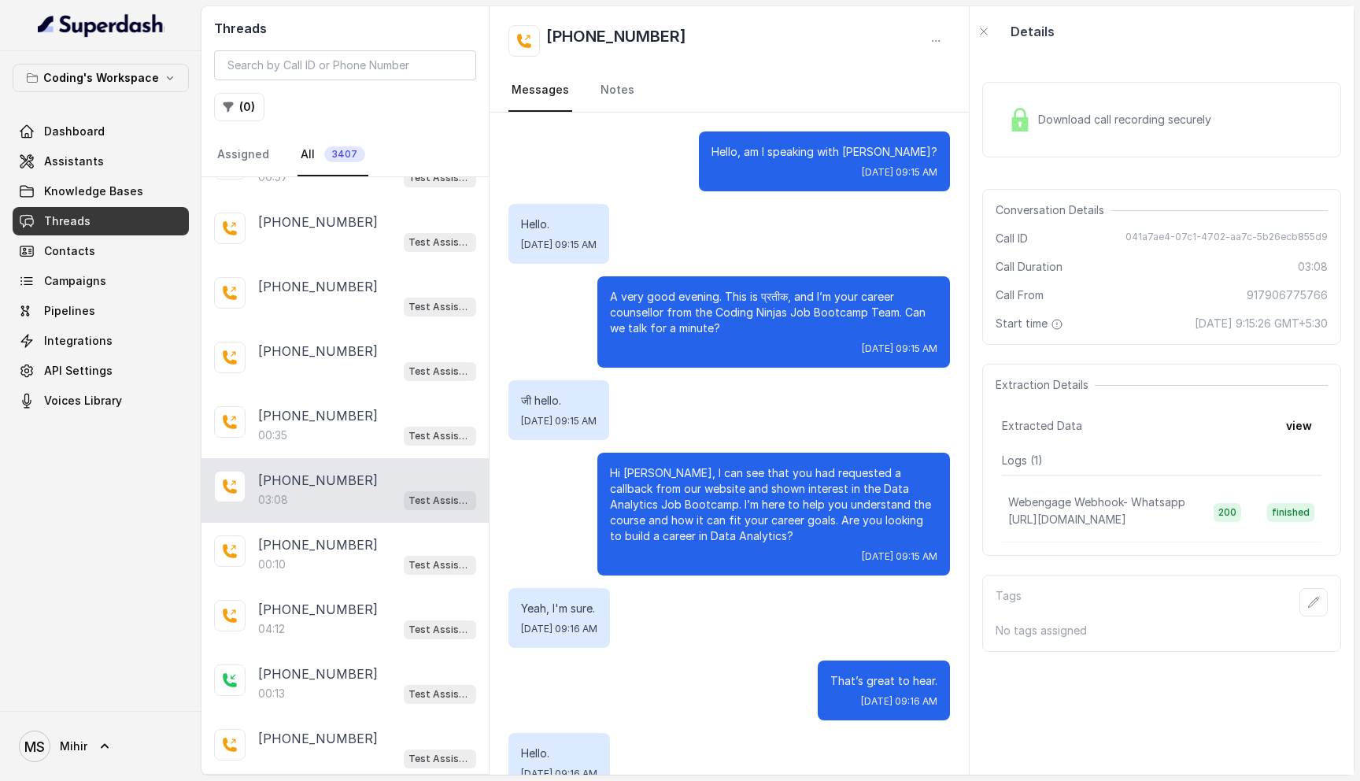
scroll to position [1712, 0]
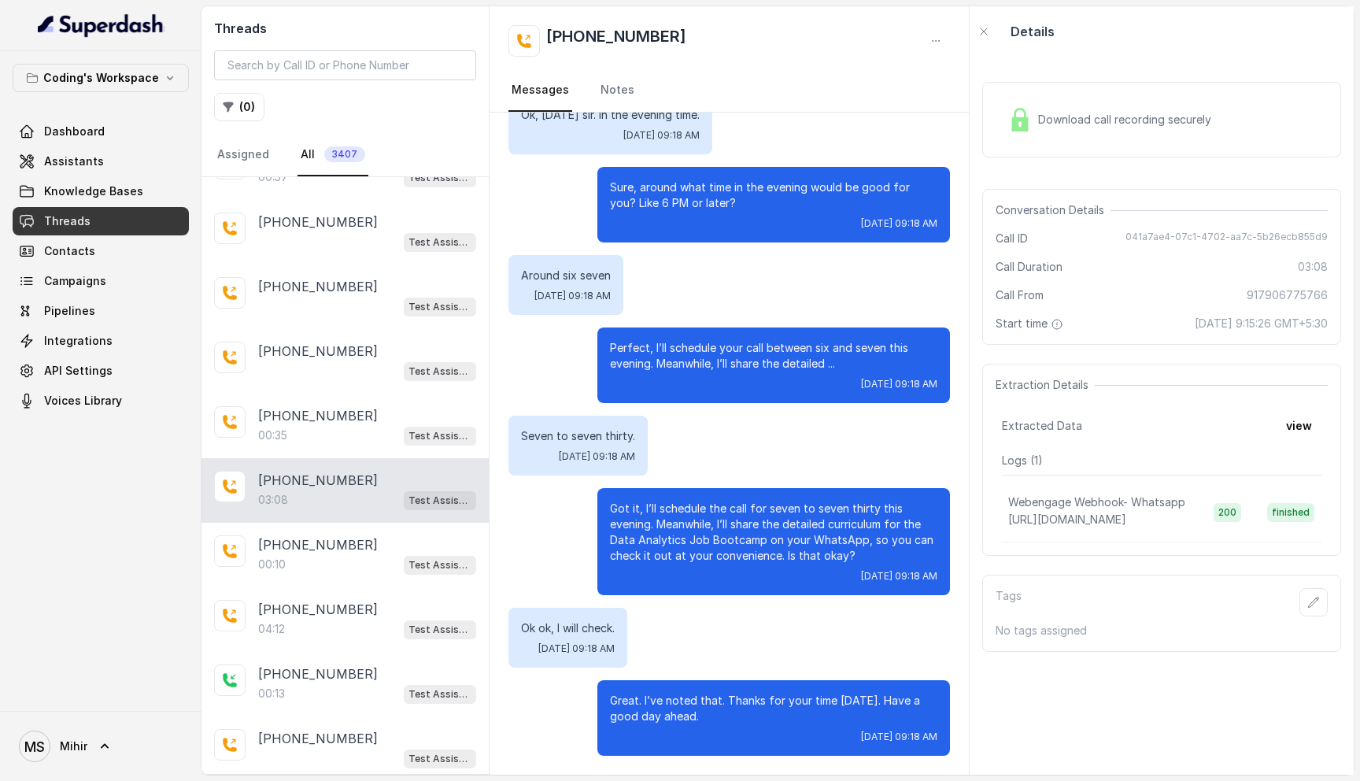
click at [678, 713] on p "Great. I’ve noted that. Thanks for your time today. Have a good day ahead." at bounding box center [773, 708] width 327 height 31
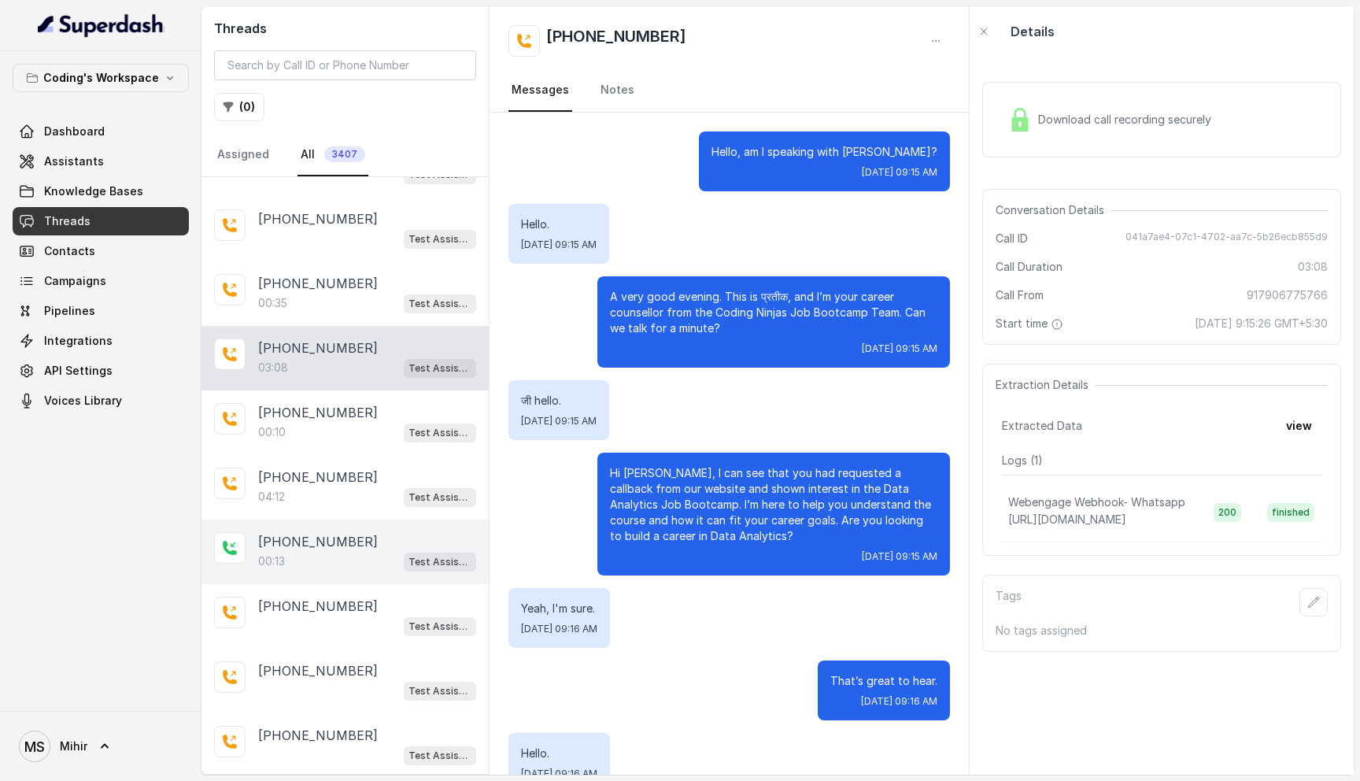
scroll to position [983, 0]
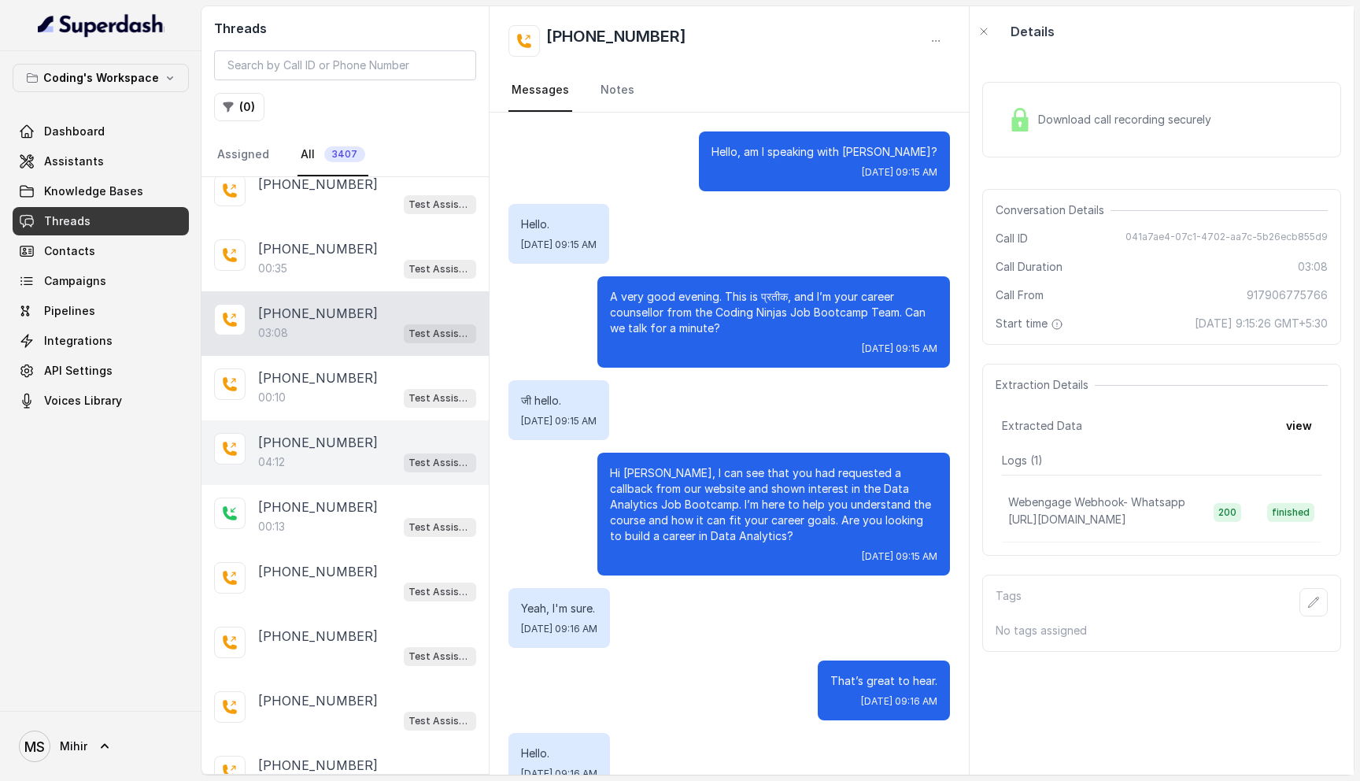
click at [299, 460] on div "04:12 Test Assistant-3" at bounding box center [367, 462] width 218 height 20
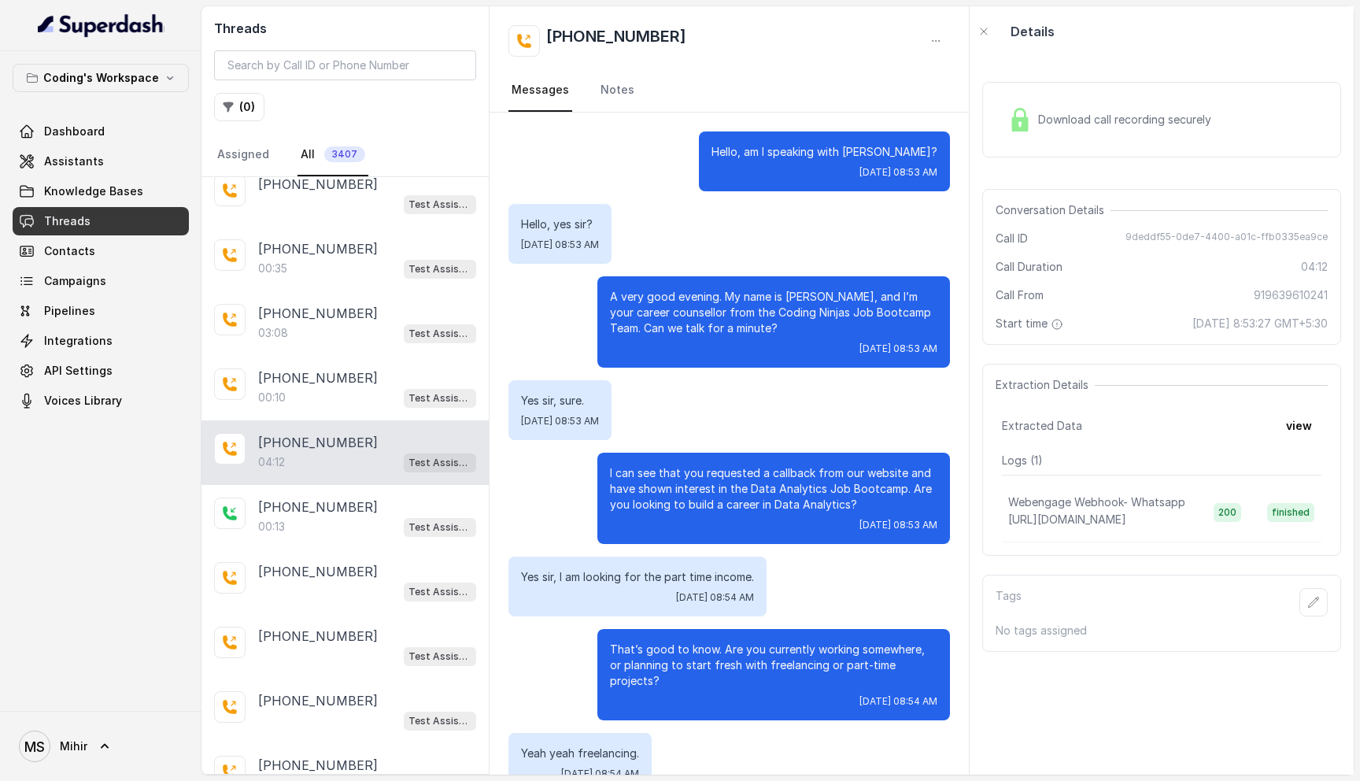
scroll to position [3179, 0]
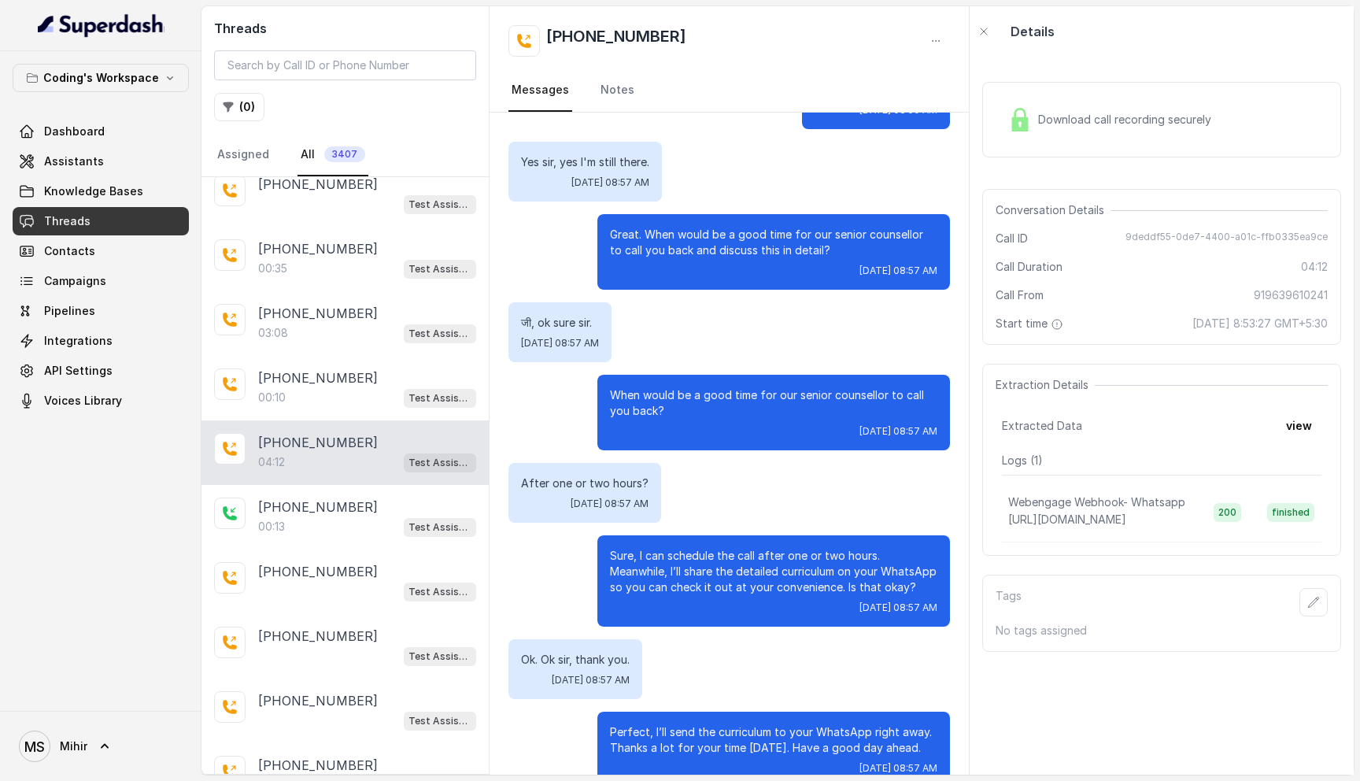
click at [1222, 327] on span "15 September 2025 at 8:53:27 GMT+5:30" at bounding box center [1260, 324] width 135 height 16
click at [1193, 320] on span "15 September 2025 at 8:53:27 GMT+5:30" at bounding box center [1260, 324] width 135 height 16
click at [1300, 431] on button "view" at bounding box center [1299, 426] width 45 height 28
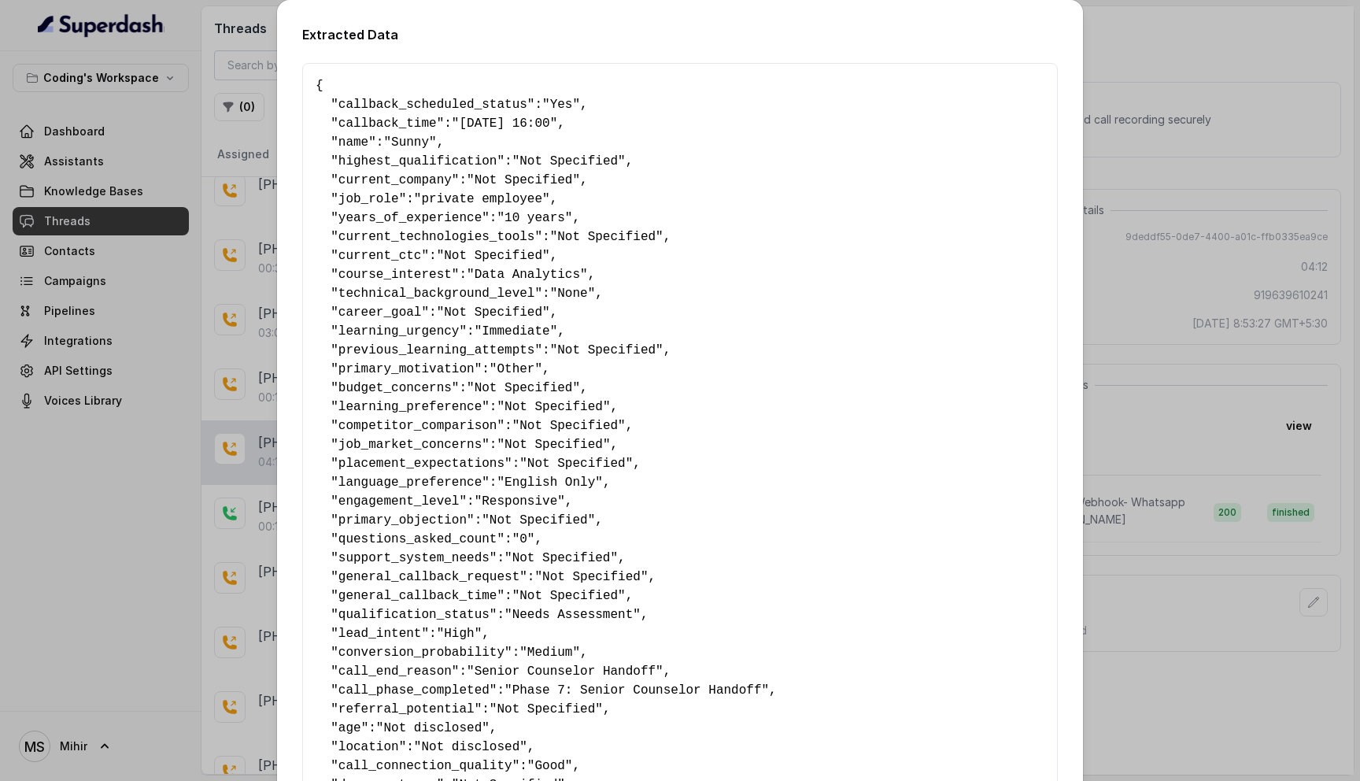
click at [542, 106] on pre "{ " callback_scheduled_status ": "Yes" , " callback_time ": "05-09-25 16:00" , …" at bounding box center [680, 718] width 729 height 1285
click at [507, 126] on span ""05-09-25 16:00"" at bounding box center [504, 123] width 105 height 14
click at [563, 136] on pre "{ " callback_scheduled_status ": "Yes" , " callback_time ": "05-09-25 16:00" , …" at bounding box center [680, 718] width 729 height 1285
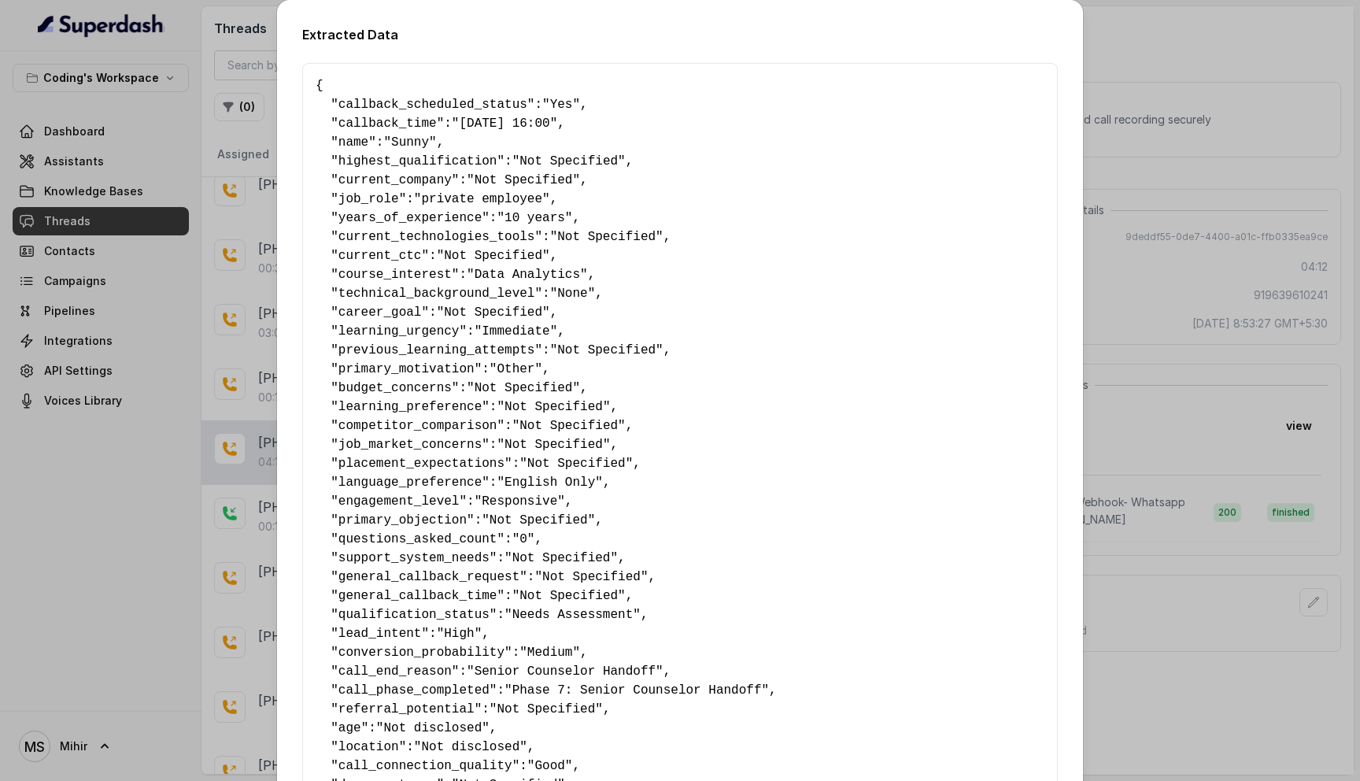
click at [494, 125] on span ""05-09-25 16:00"" at bounding box center [504, 123] width 105 height 14
click at [464, 125] on span ""05-09-25 16:00"" at bounding box center [504, 123] width 105 height 14
click at [546, 121] on span ""05-09-25 16:00"" at bounding box center [504, 123] width 105 height 14
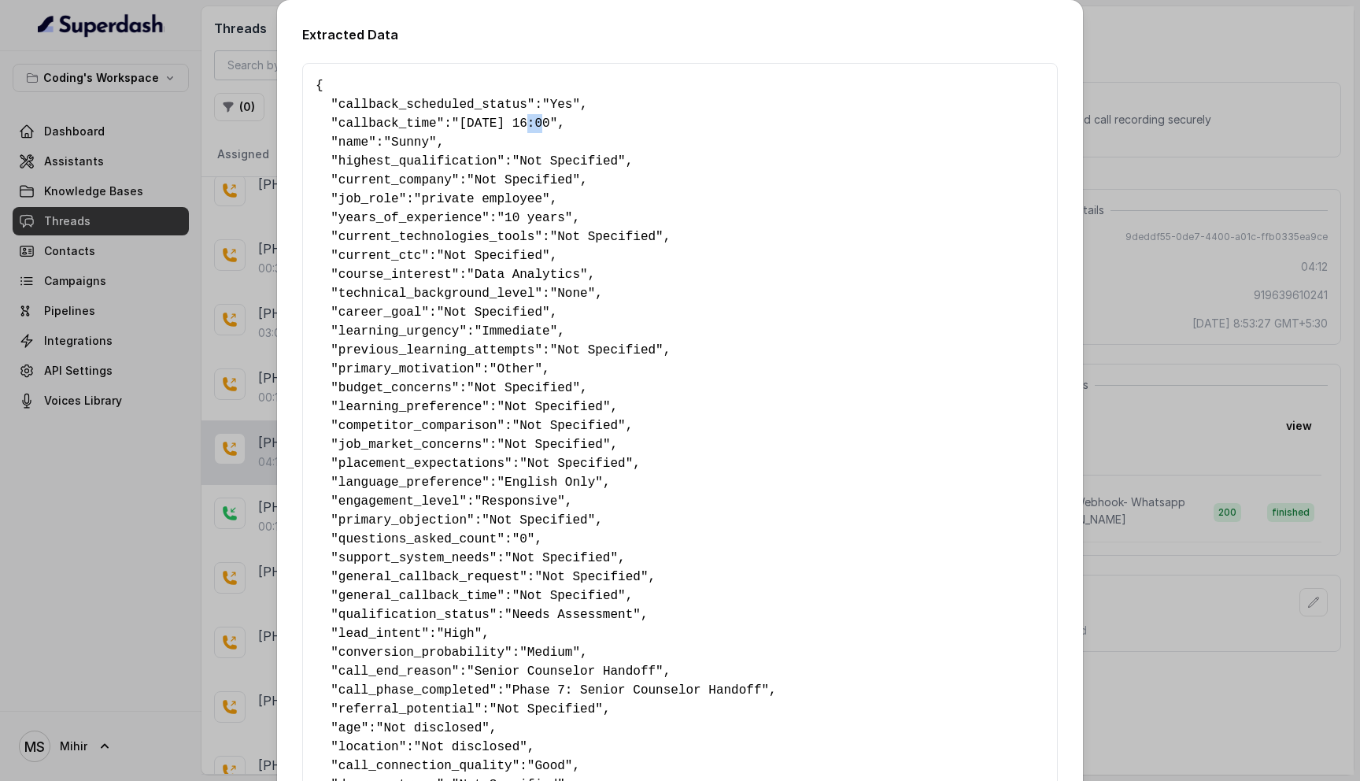
click at [546, 121] on span ""05-09-25 16:00"" at bounding box center [504, 123] width 105 height 14
click at [1181, 188] on div "Extracted Data { " callback_scheduled_status ": "Yes" , " callback_time ": "05-…" at bounding box center [680, 390] width 1360 height 781
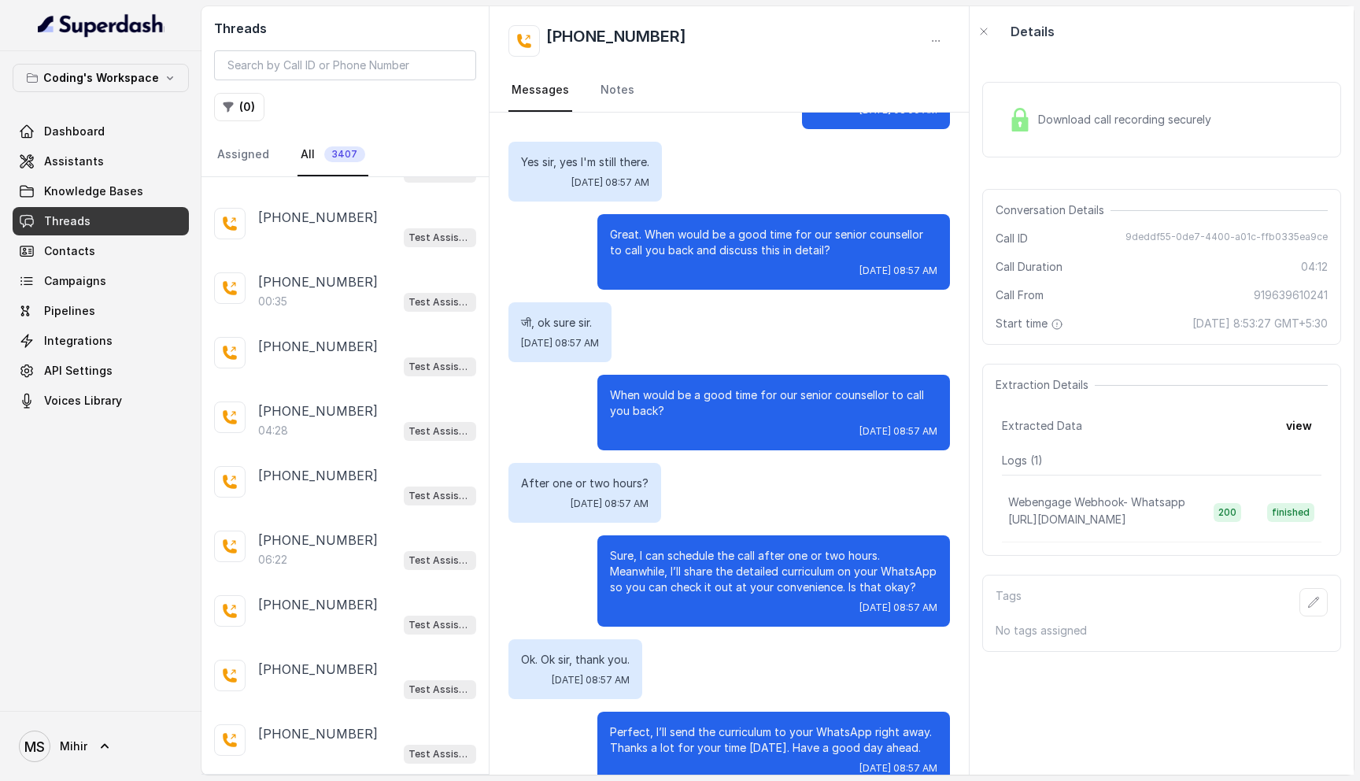
scroll to position [1537, 0]
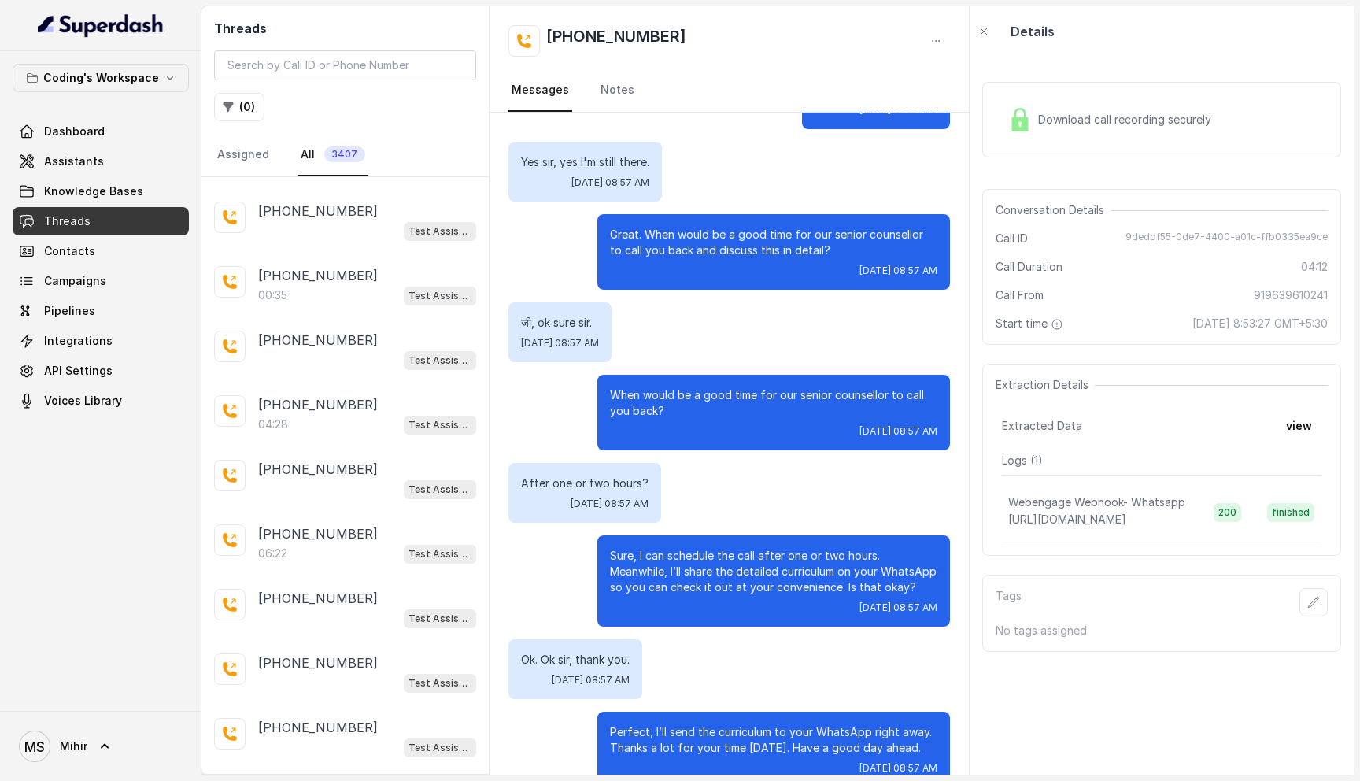
click at [722, 227] on p "Great. When would be a good time for our senior counsellor to call you back and…" at bounding box center [773, 242] width 327 height 31
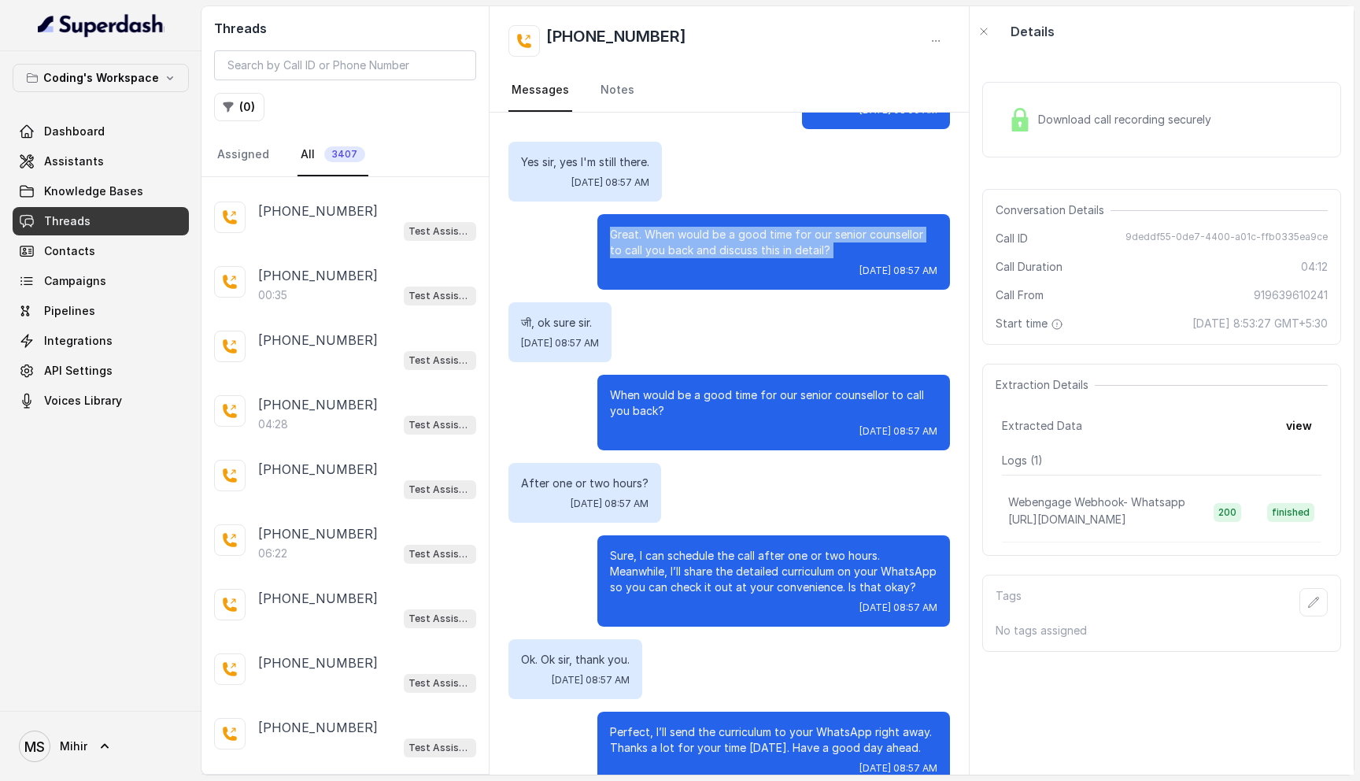
click at [722, 227] on p "Great. When would be a good time for our senior counsellor to call you back and…" at bounding box center [773, 242] width 327 height 31
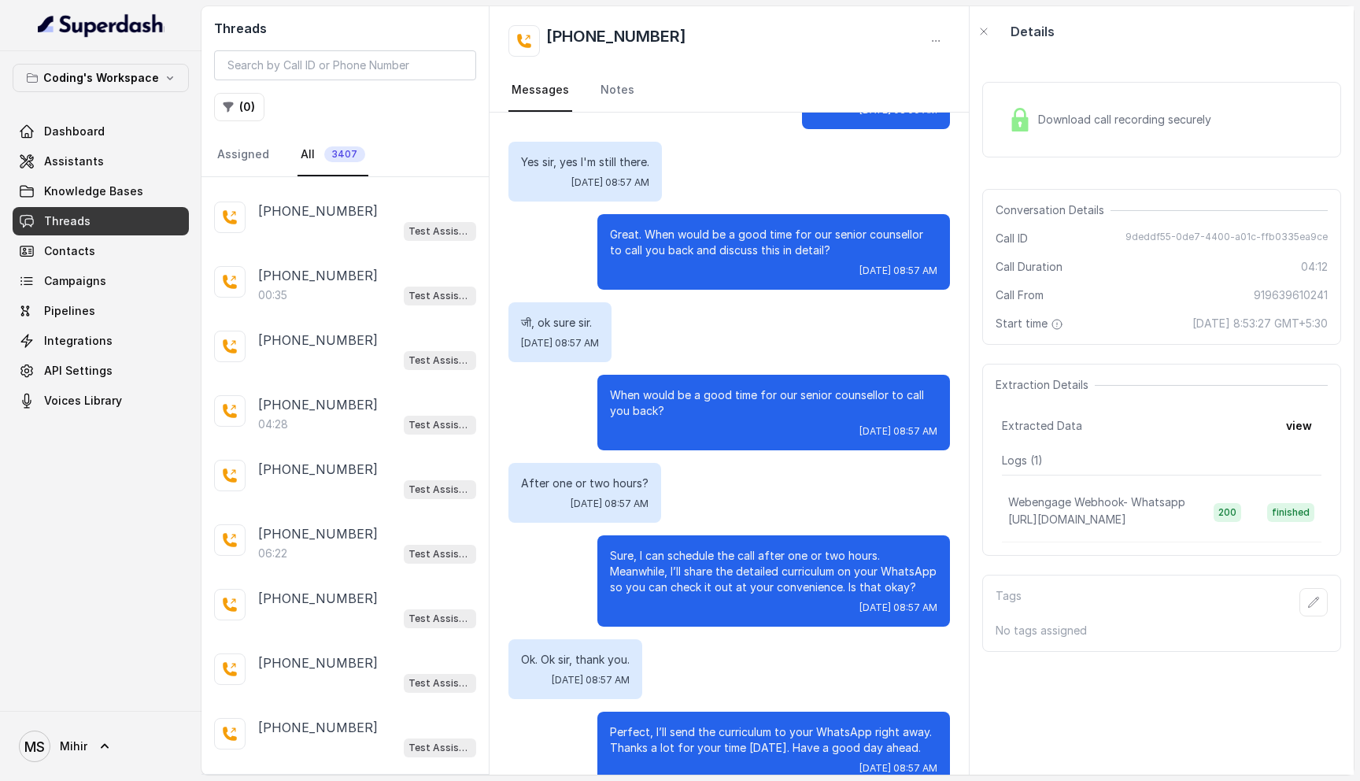
click at [722, 227] on p "Great. When would be a good time for our senior counsellor to call you back and…" at bounding box center [773, 242] width 327 height 31
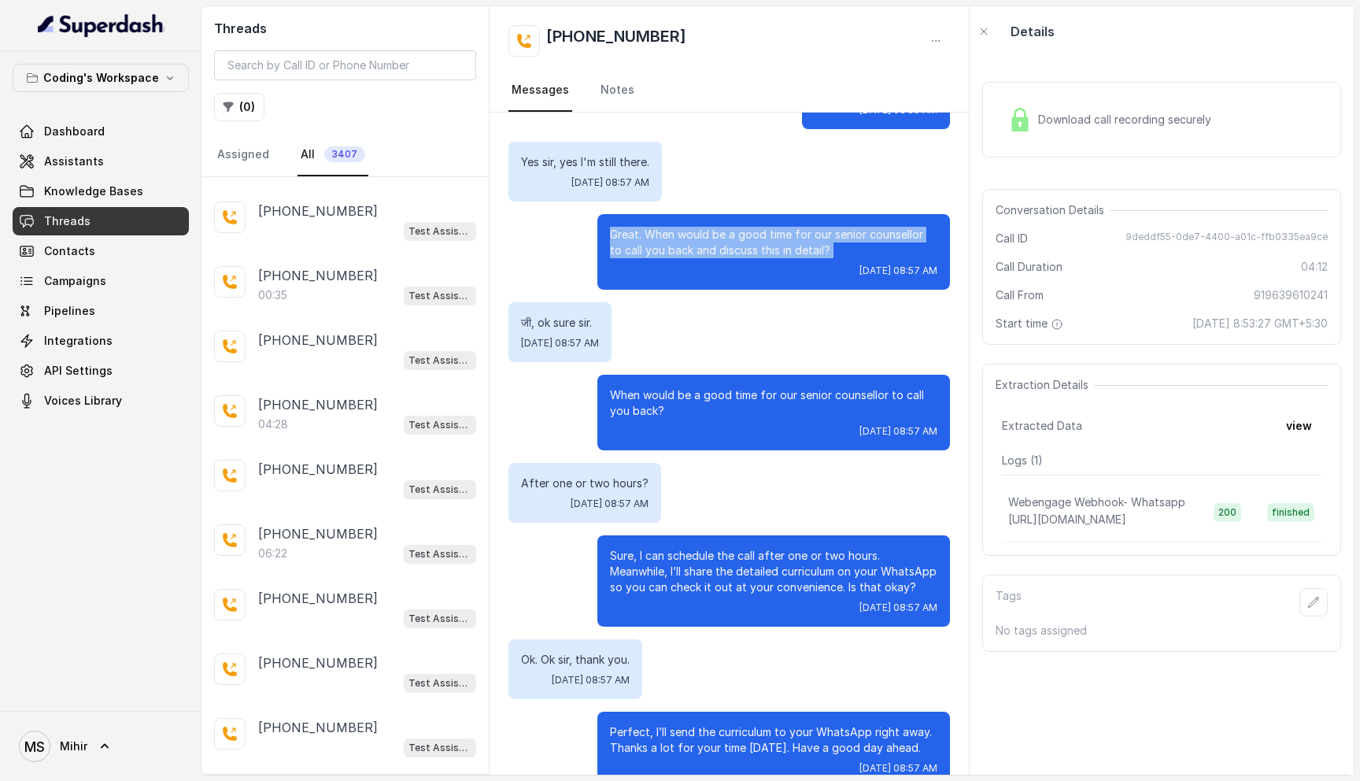
click at [764, 227] on p "Great. When would be a good time for our senior counsellor to call you back and…" at bounding box center [773, 242] width 327 height 31
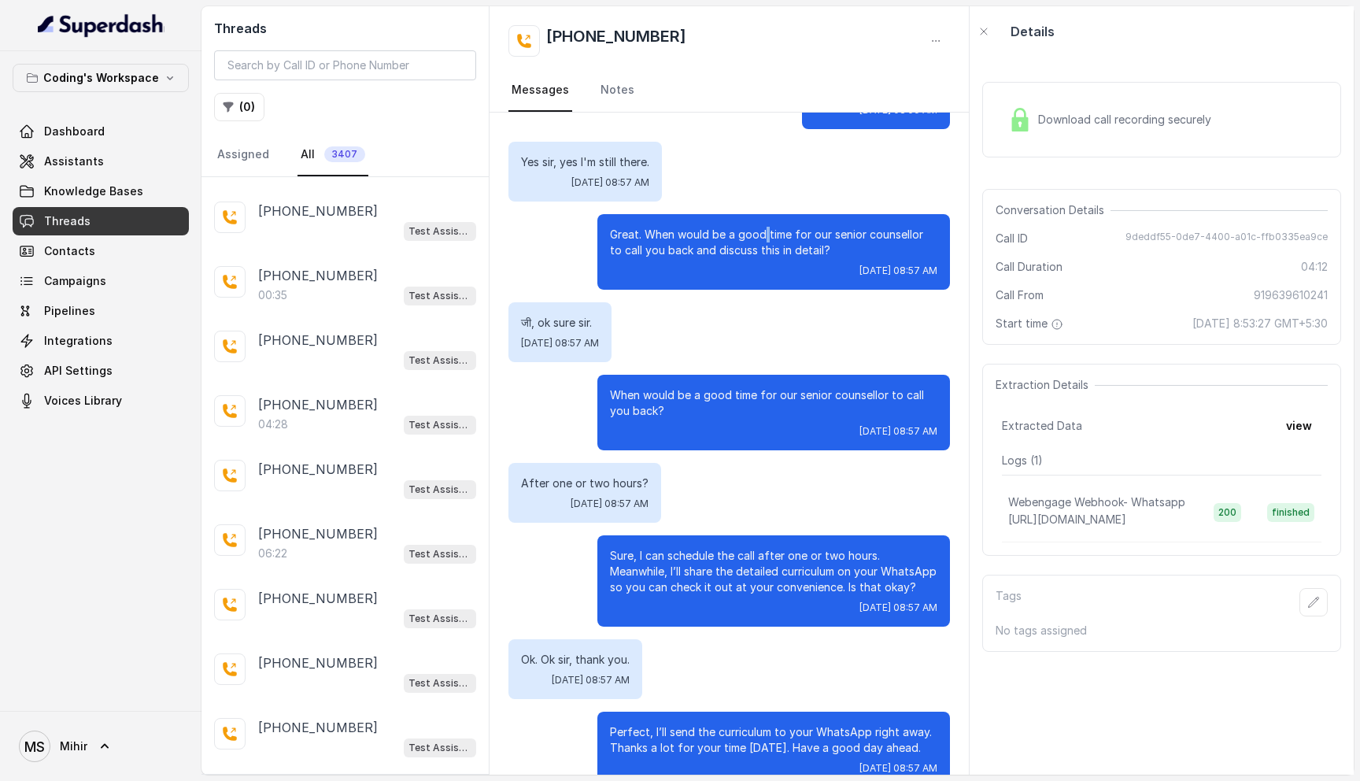
click at [764, 227] on p "Great. When would be a good time for our senior counsellor to call you back and…" at bounding box center [773, 242] width 327 height 31
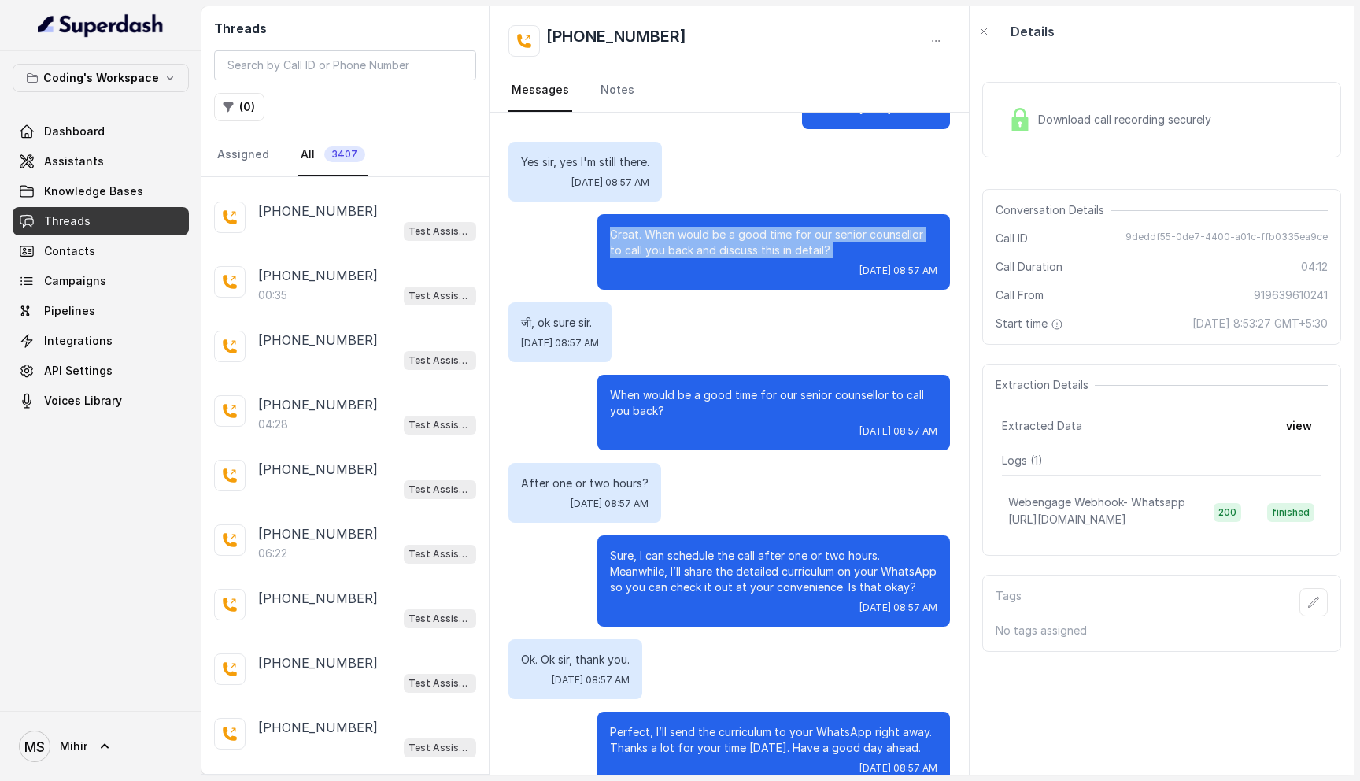
click at [764, 227] on p "Great. When would be a good time for our senior counsellor to call you back and…" at bounding box center [773, 242] width 327 height 31
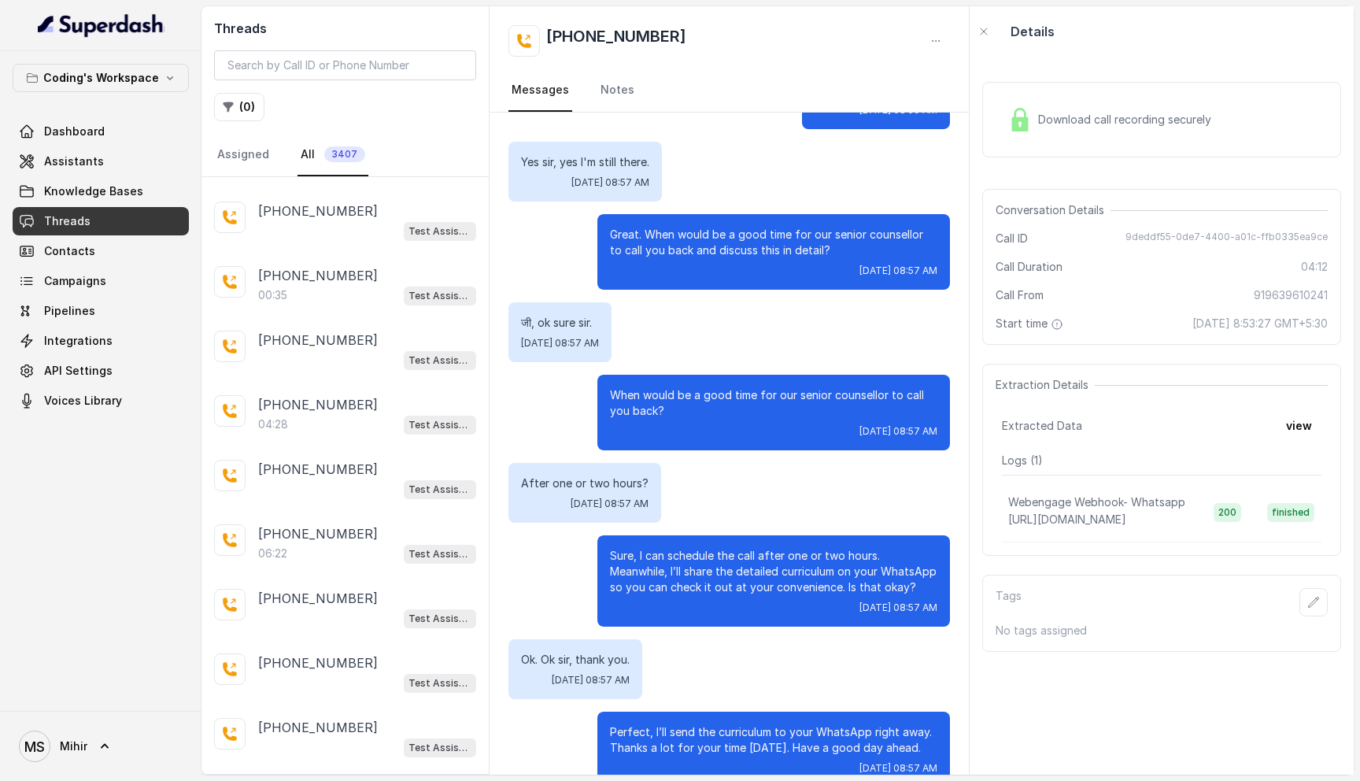
click at [751, 227] on p "Great. When would be a good time for our senior counsellor to call you back and…" at bounding box center [773, 242] width 327 height 31
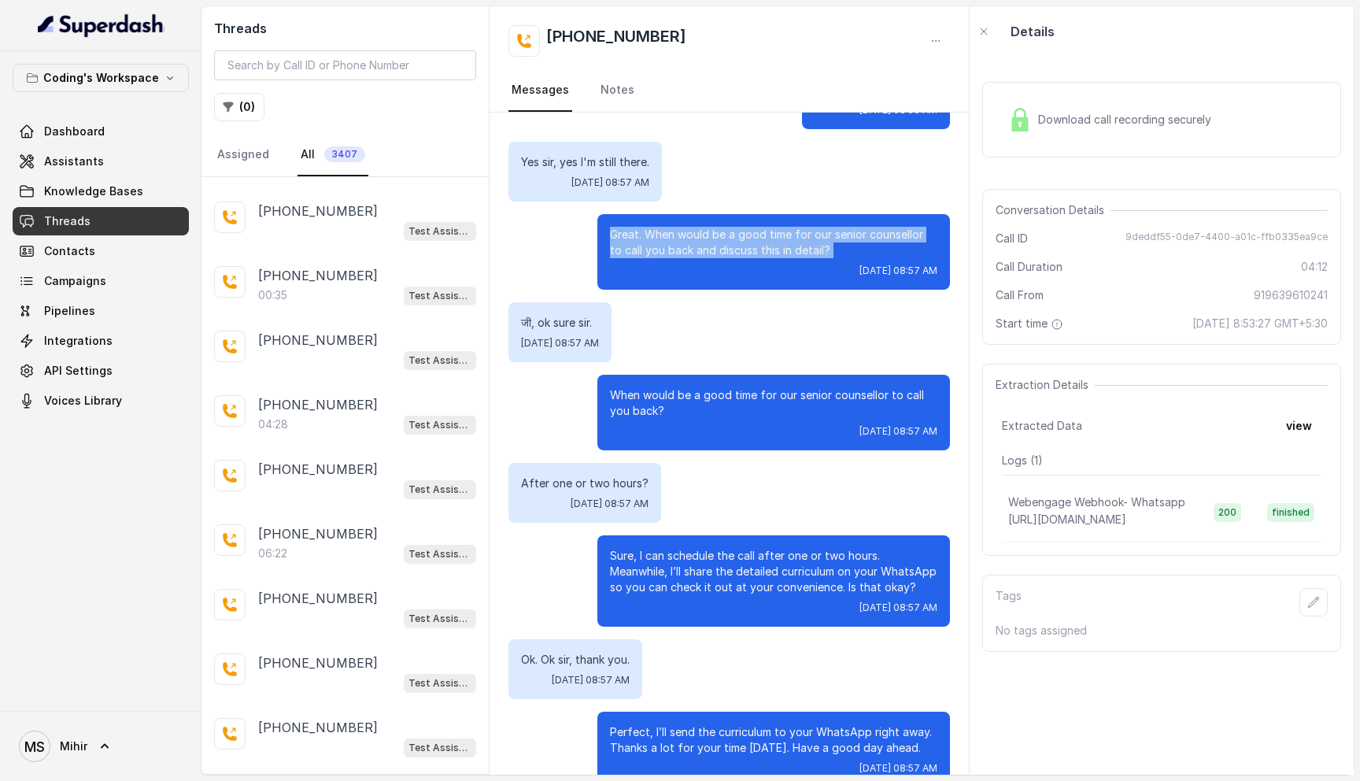
click at [751, 227] on p "Great. When would be a good time for our senior counsellor to call you back and…" at bounding box center [773, 242] width 327 height 31
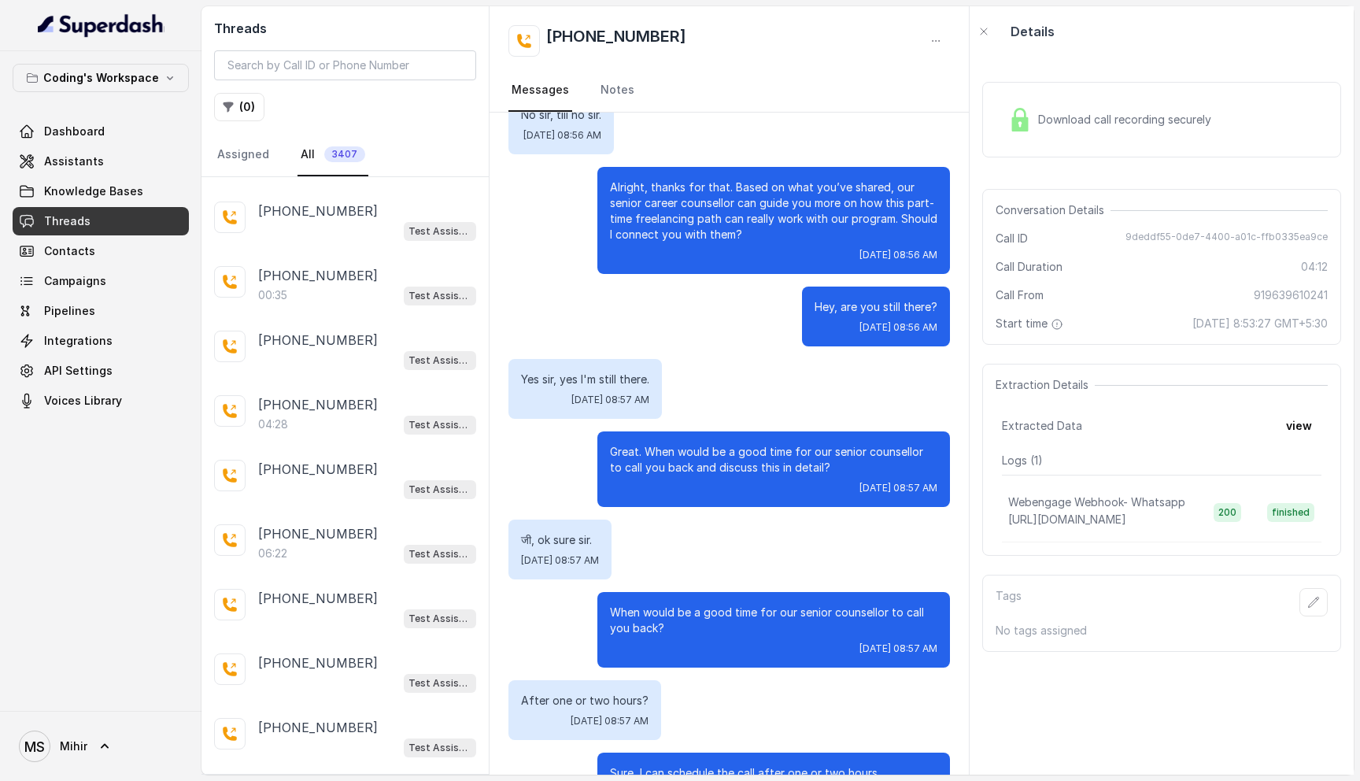
scroll to position [2964, 0]
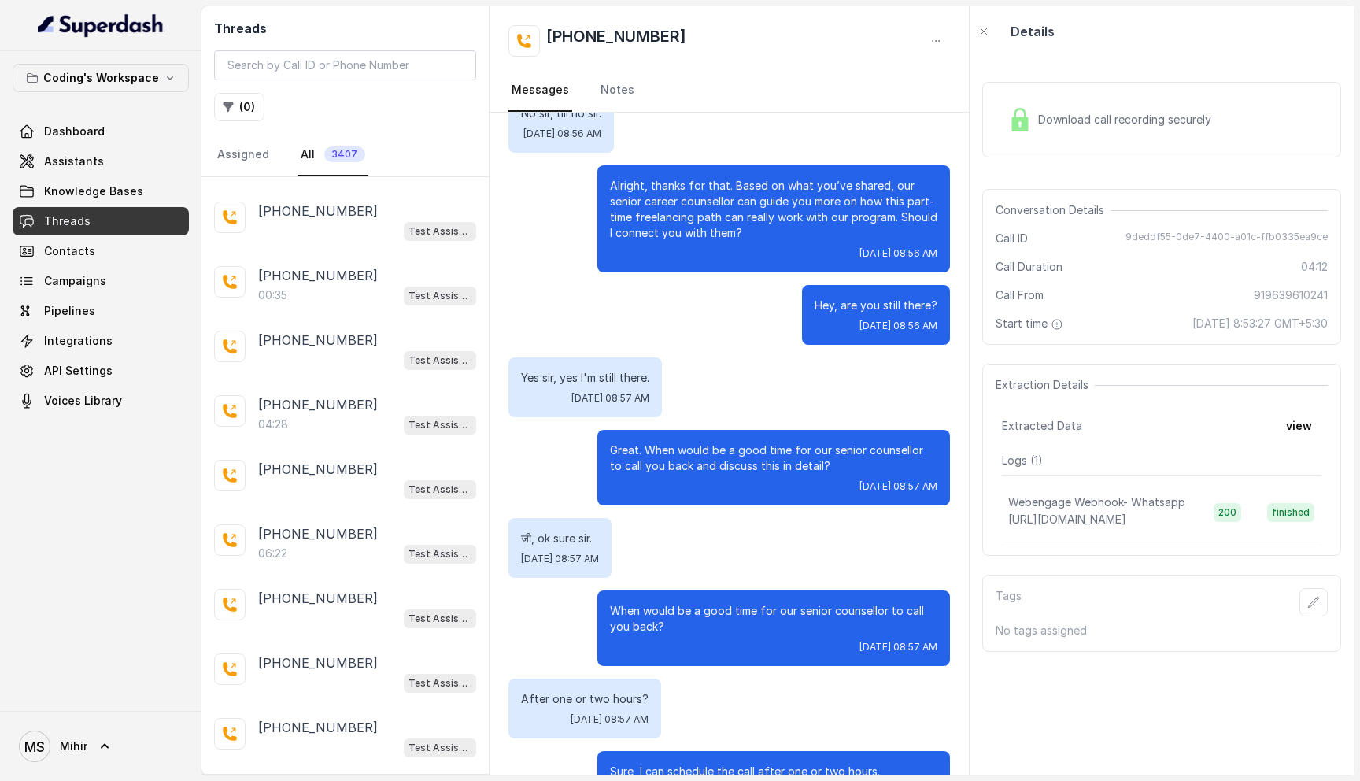
click at [661, 442] on p "Great. When would be a good time for our senior counsellor to call you back and…" at bounding box center [773, 457] width 327 height 31
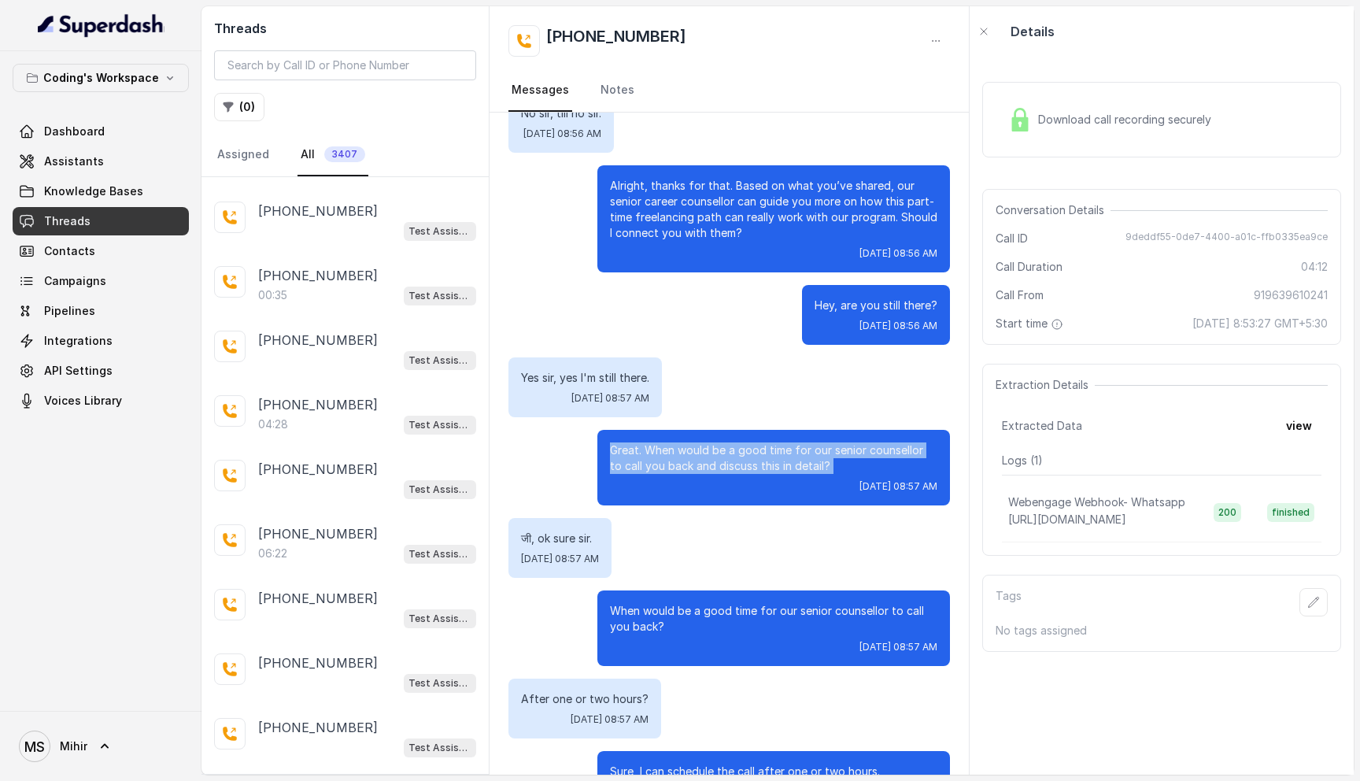
click at [661, 442] on p "Great. When would be a good time for our senior counsellor to call you back and…" at bounding box center [773, 457] width 327 height 31
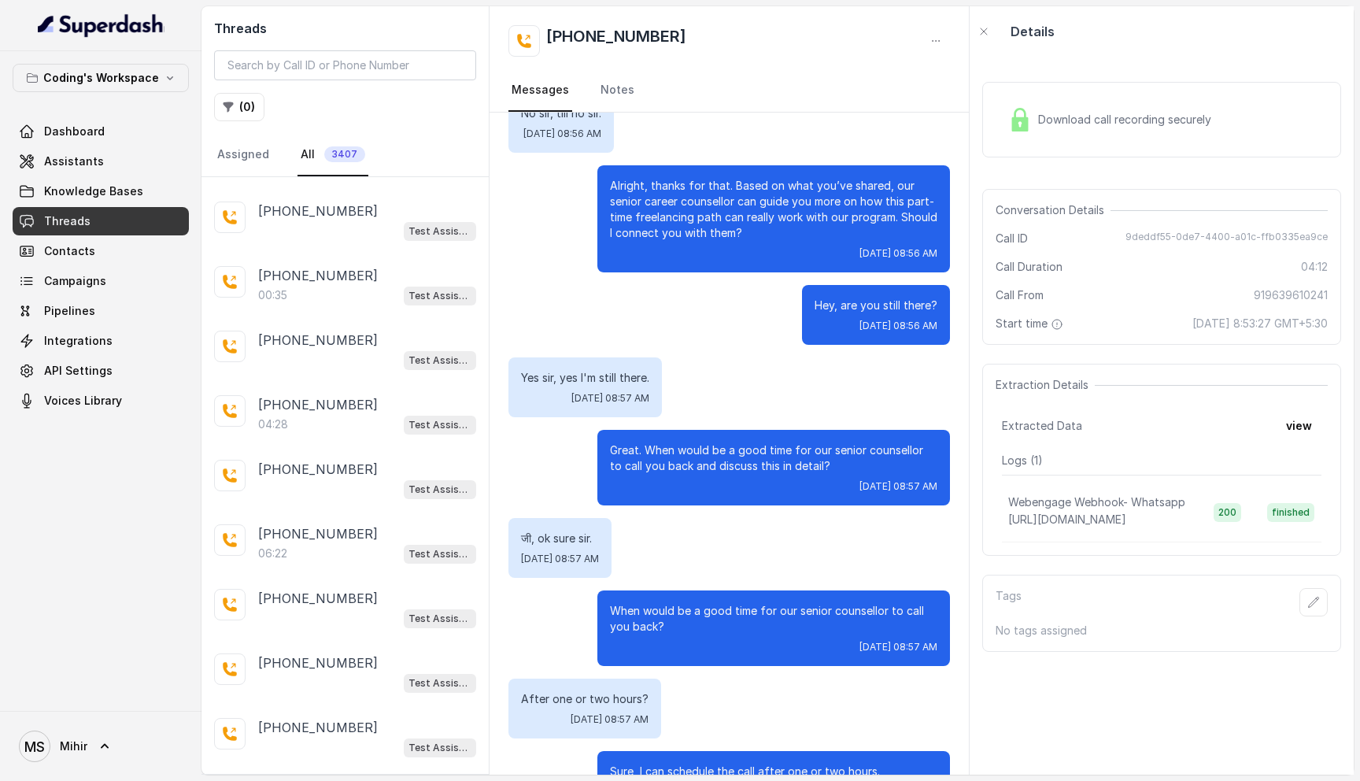
click at [661, 442] on p "Great. When would be a good time for our senior counsellor to call you back and…" at bounding box center [773, 457] width 327 height 31
click at [758, 105] on nav "Messages Notes" at bounding box center [729, 90] width 442 height 43
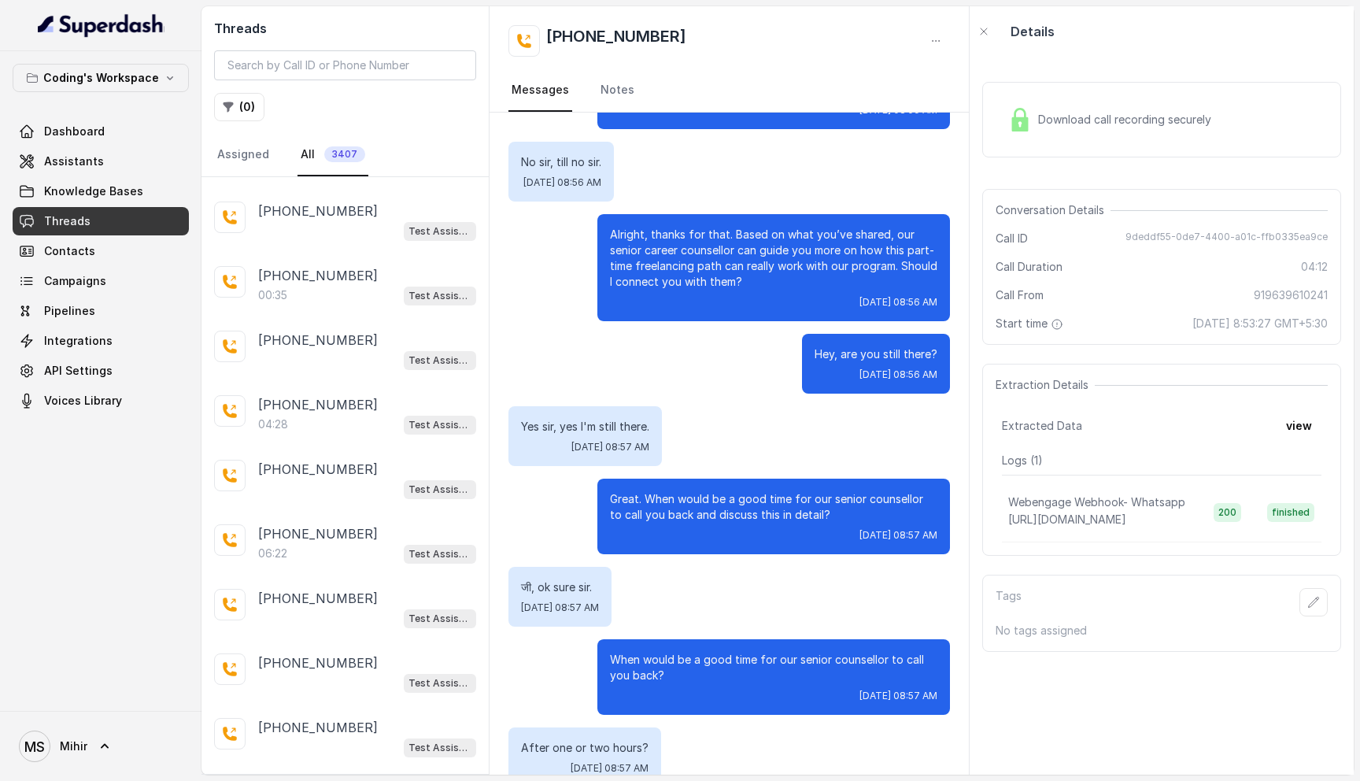
scroll to position [2890, 0]
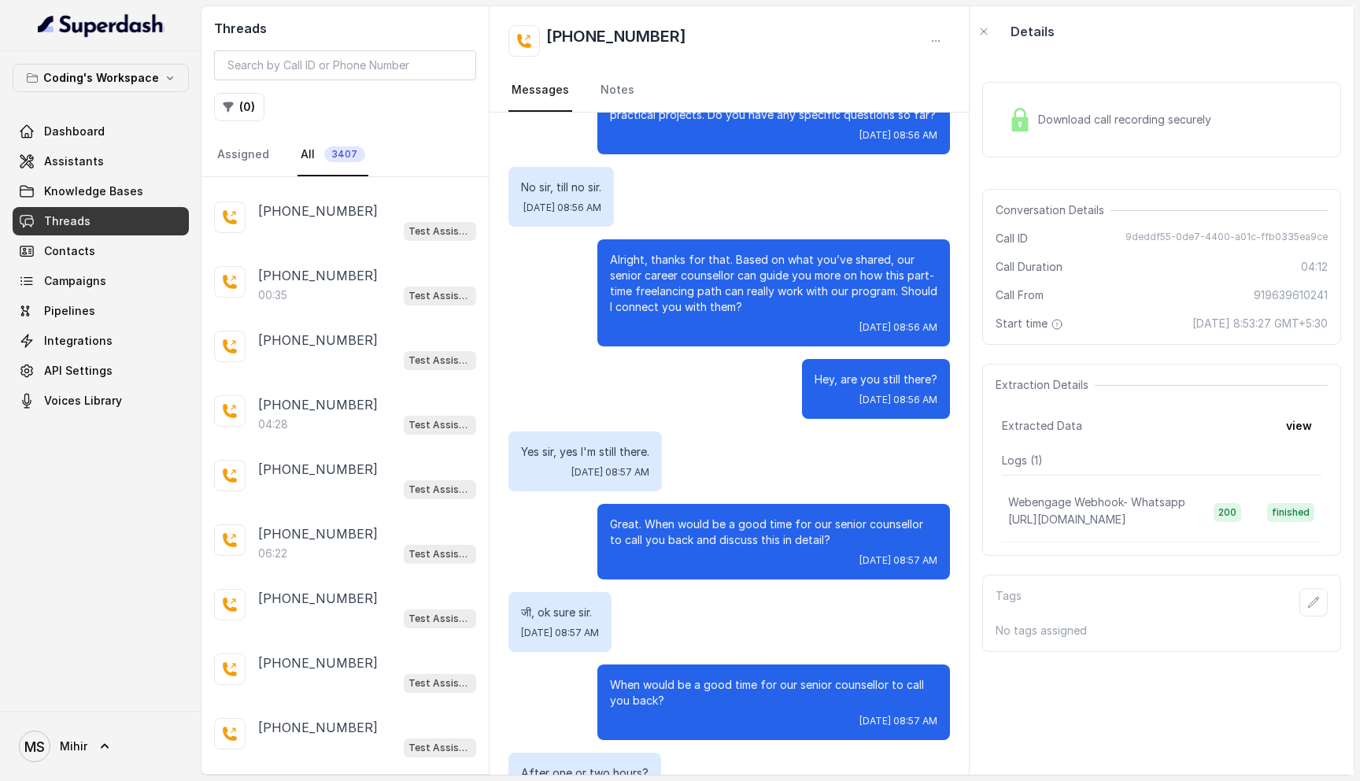
click at [735, 252] on p "Alright, thanks for that. Based on what you’ve shared, our senior career counse…" at bounding box center [773, 283] width 327 height 63
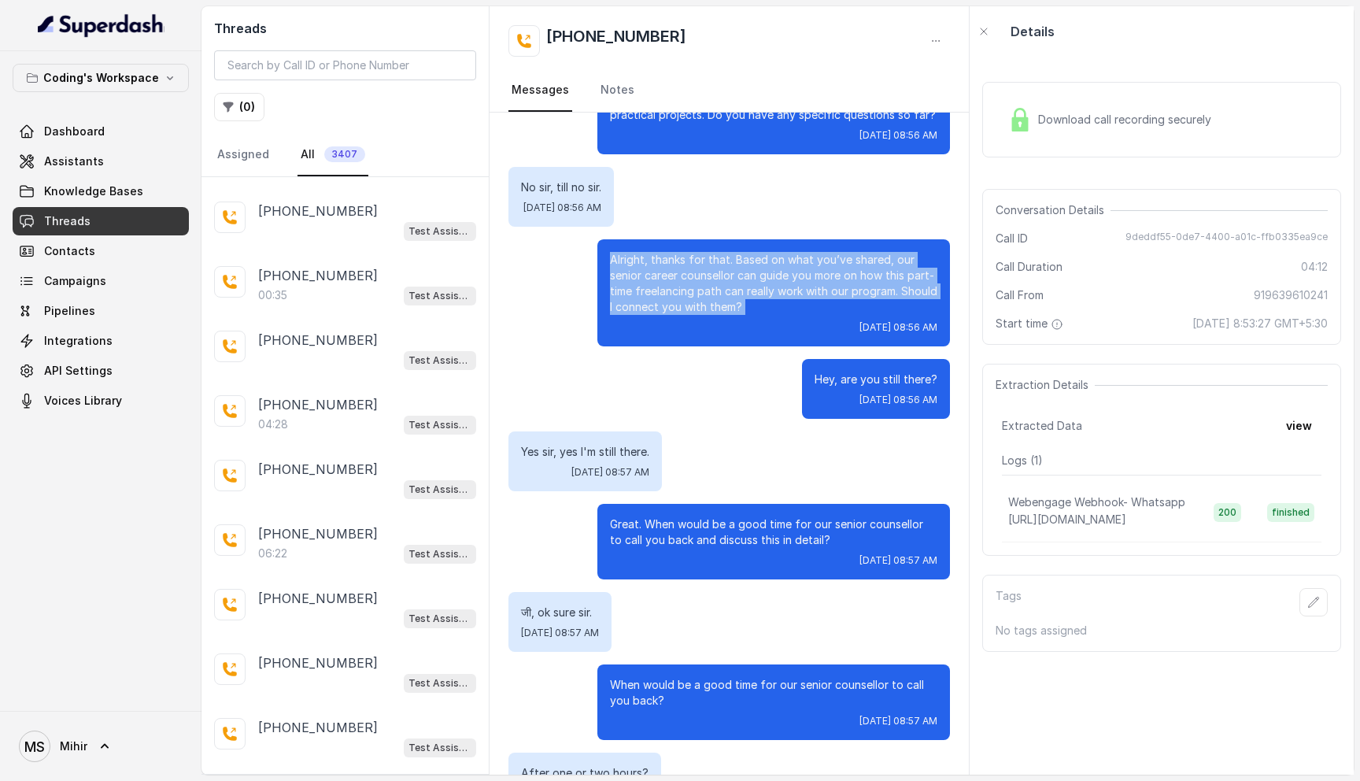
click at [735, 252] on p "Alright, thanks for that. Based on what you’ve shared, our senior career counse…" at bounding box center [773, 283] width 327 height 63
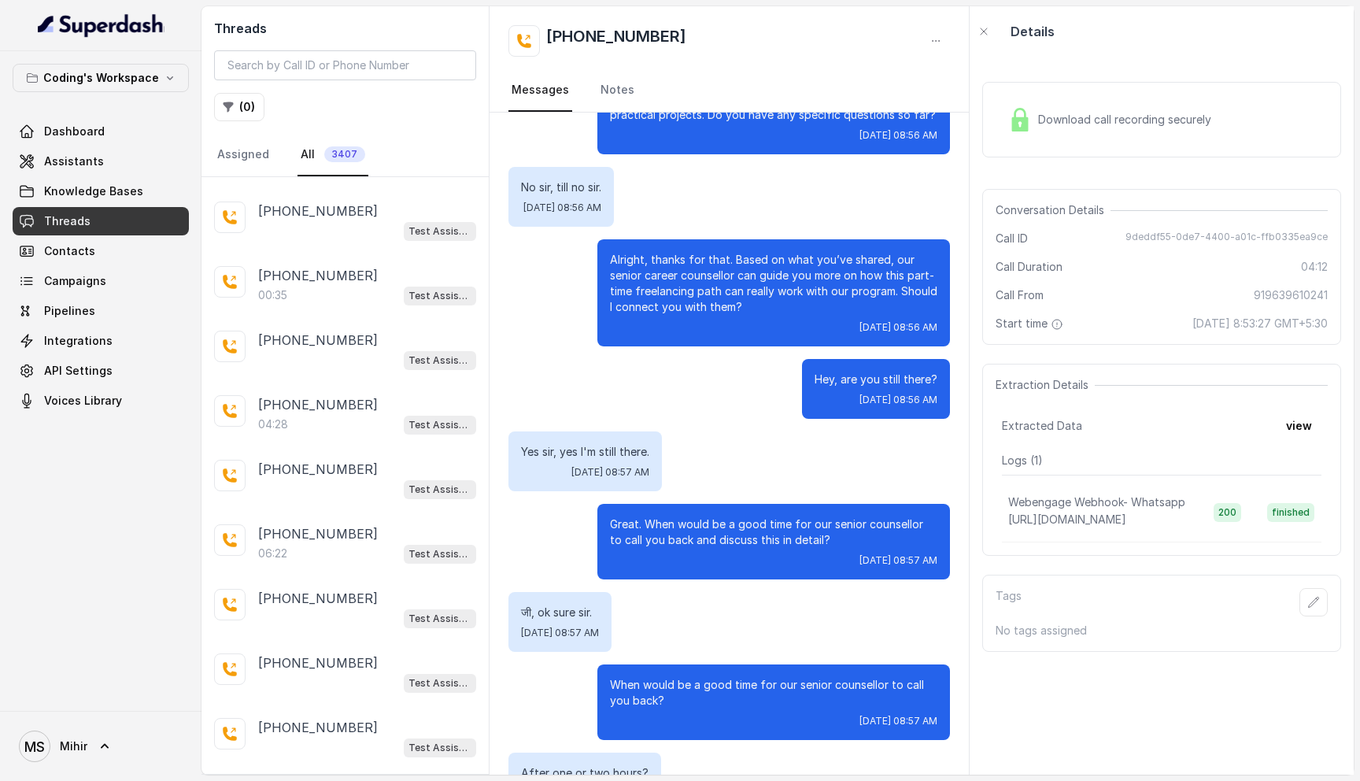
click at [885, 252] on p "Alright, thanks for that. Based on what you’ve shared, our senior career counse…" at bounding box center [773, 283] width 327 height 63
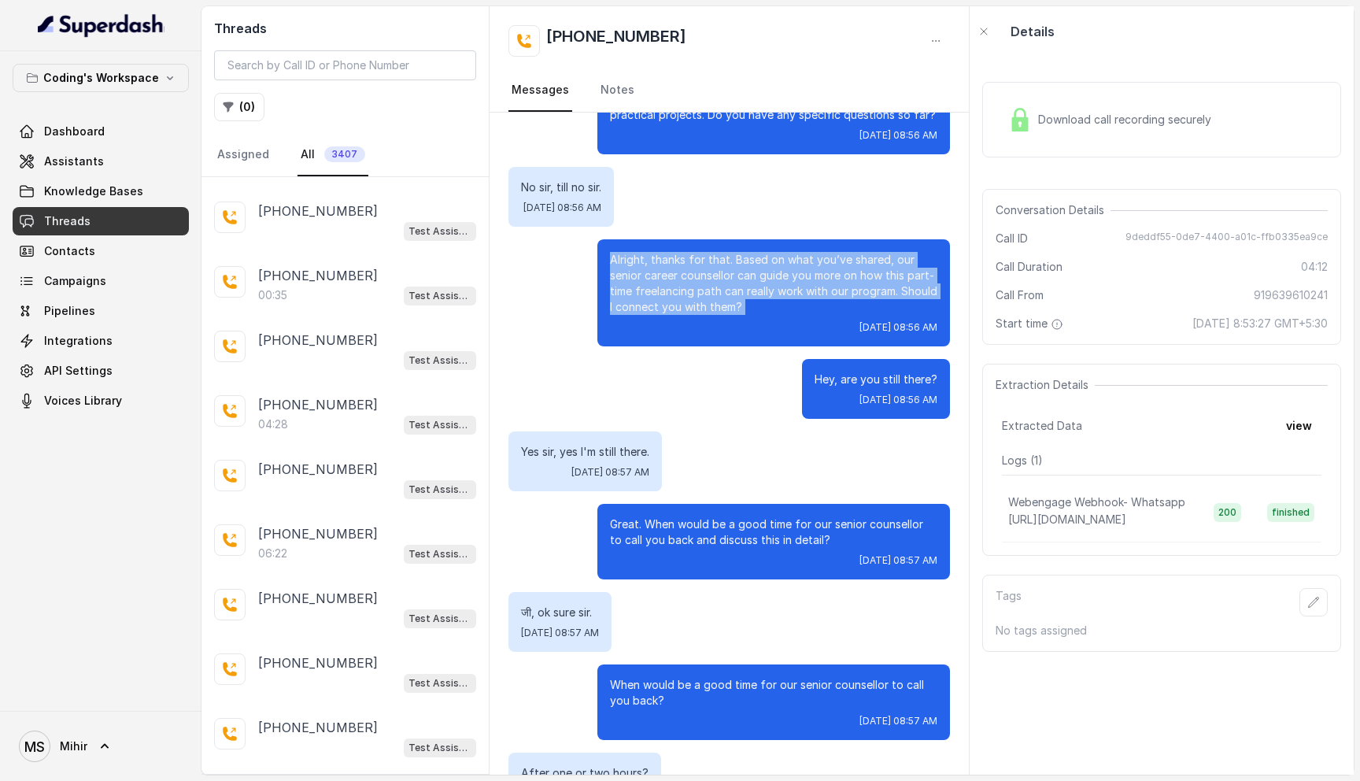
click at [885, 252] on p "Alright, thanks for that. Based on what you’ve shared, our senior career counse…" at bounding box center [773, 283] width 327 height 63
